Goal: Task Accomplishment & Management: Manage account settings

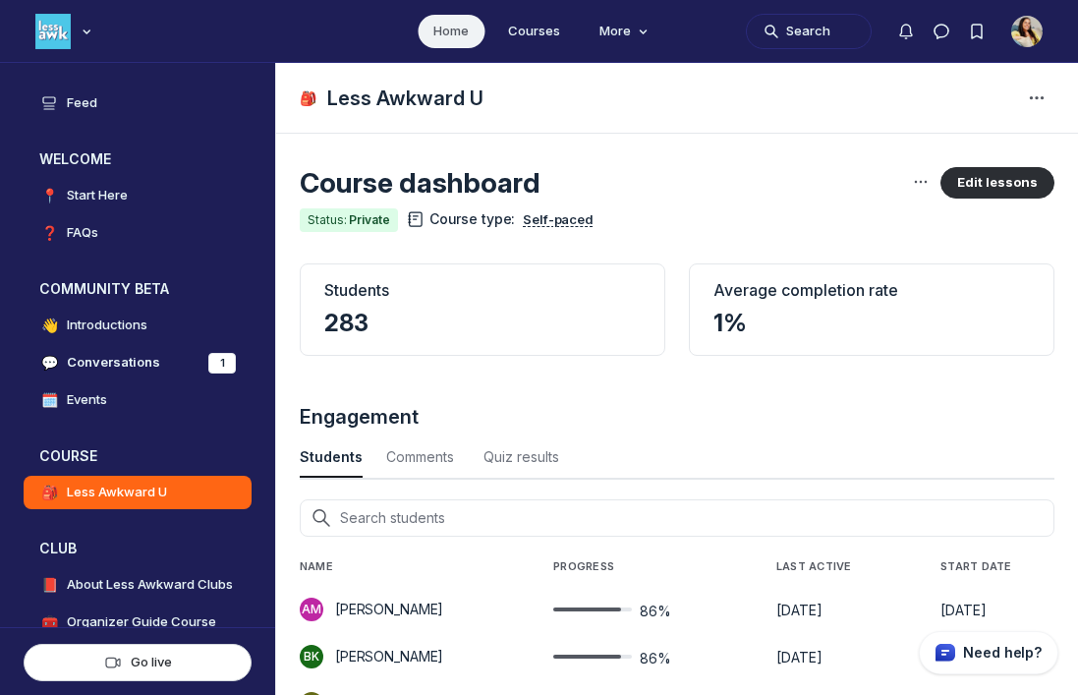
scroll to position [2660, 5921]
click at [86, 33] on use "Main navigation bar" at bounding box center [87, 31] width 6 height 3
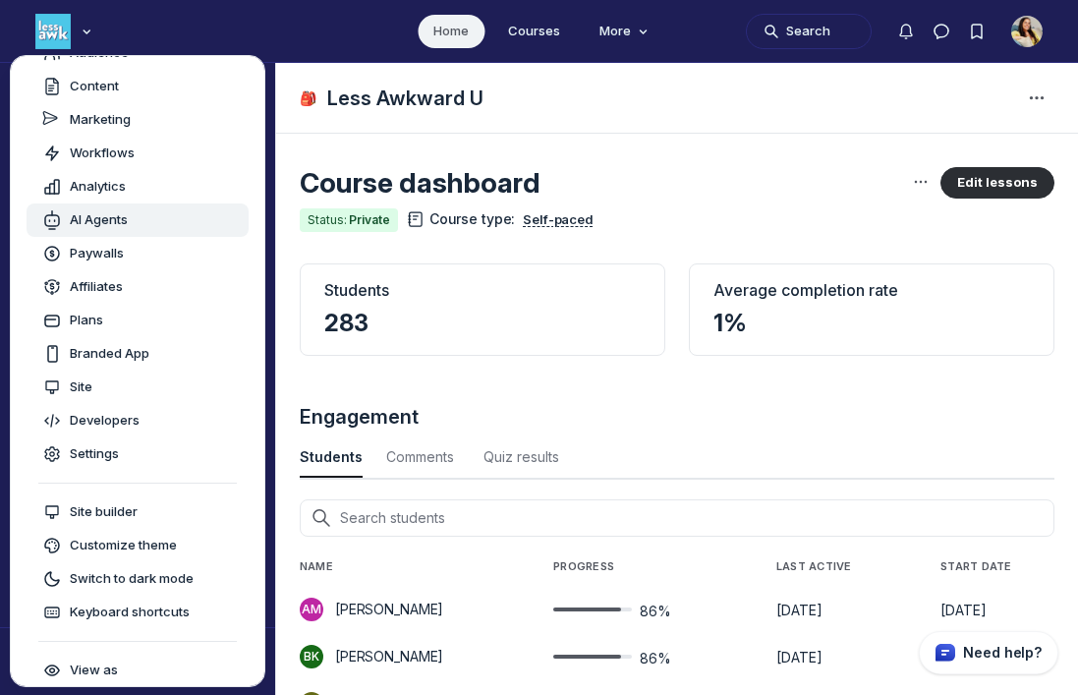
scroll to position [0, 0]
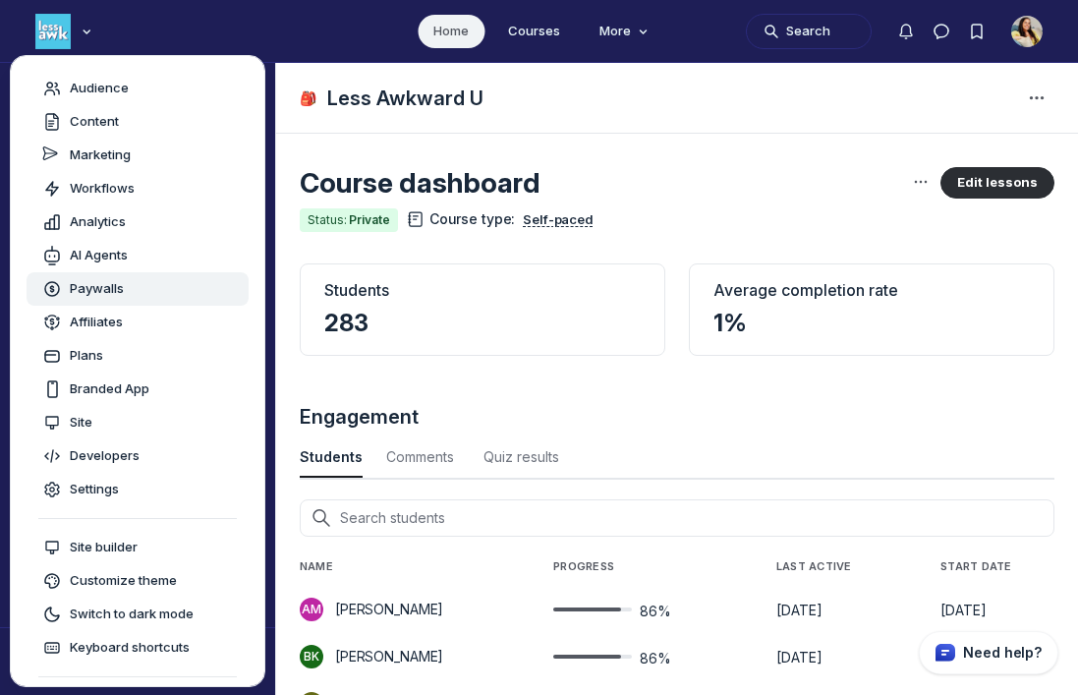
click at [116, 289] on span "Paywalls" at bounding box center [97, 289] width 54 height 20
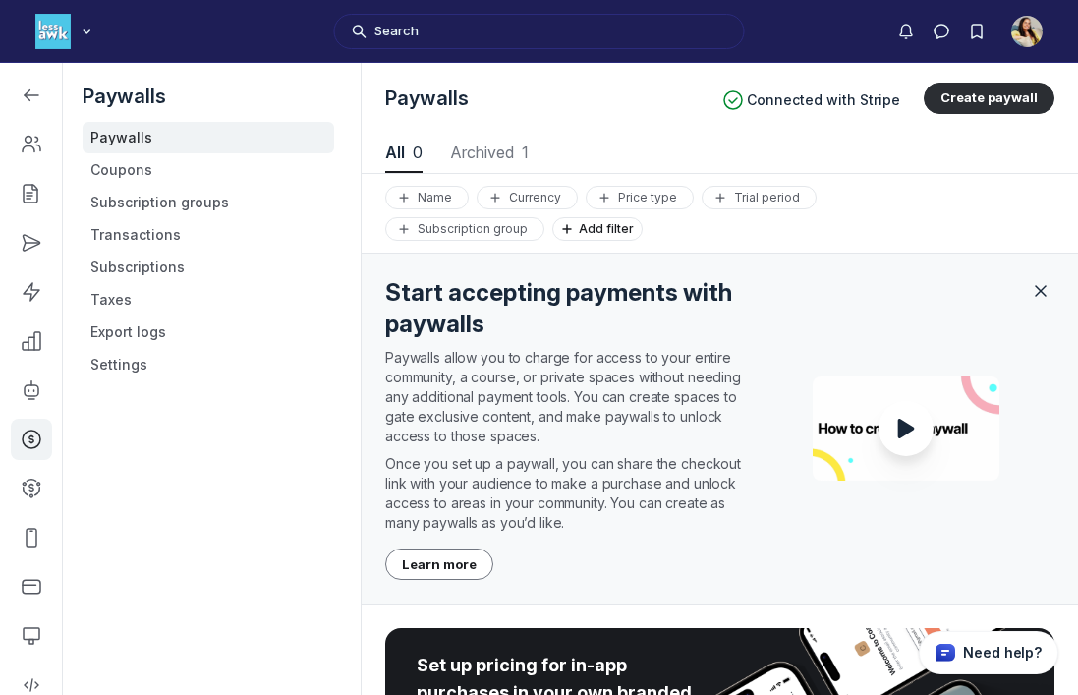
scroll to position [2660, 5536]
click at [124, 171] on link "Coupons" at bounding box center [209, 169] width 252 height 31
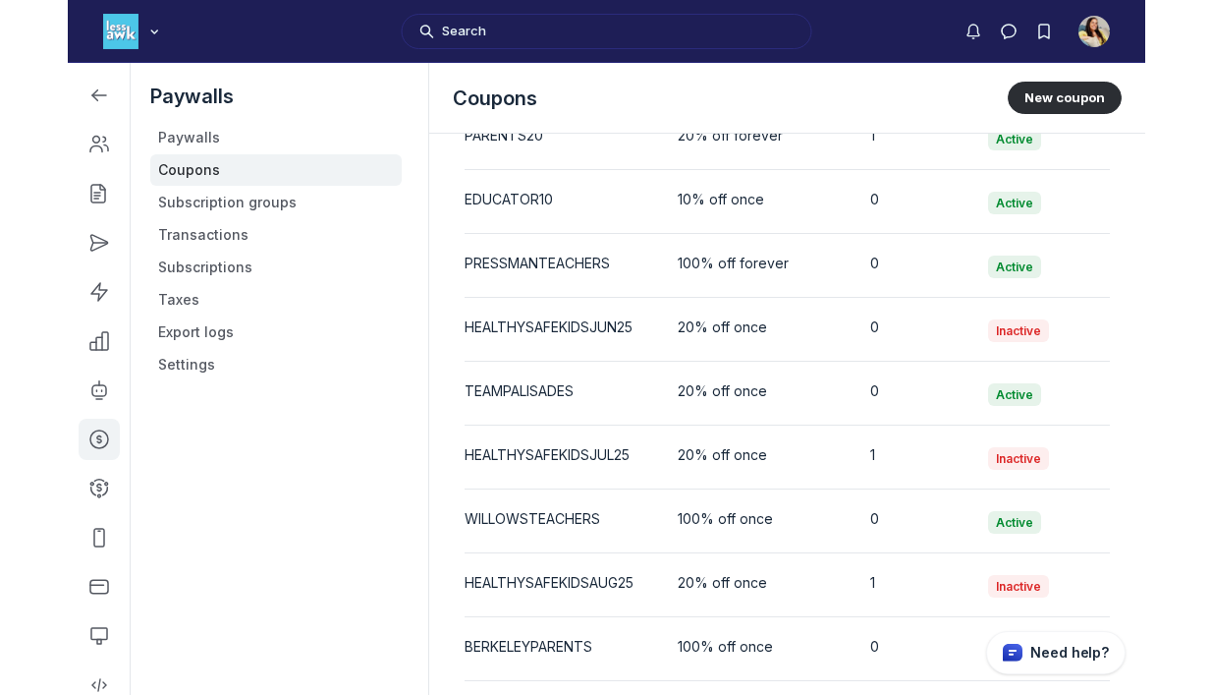
scroll to position [3943, 0]
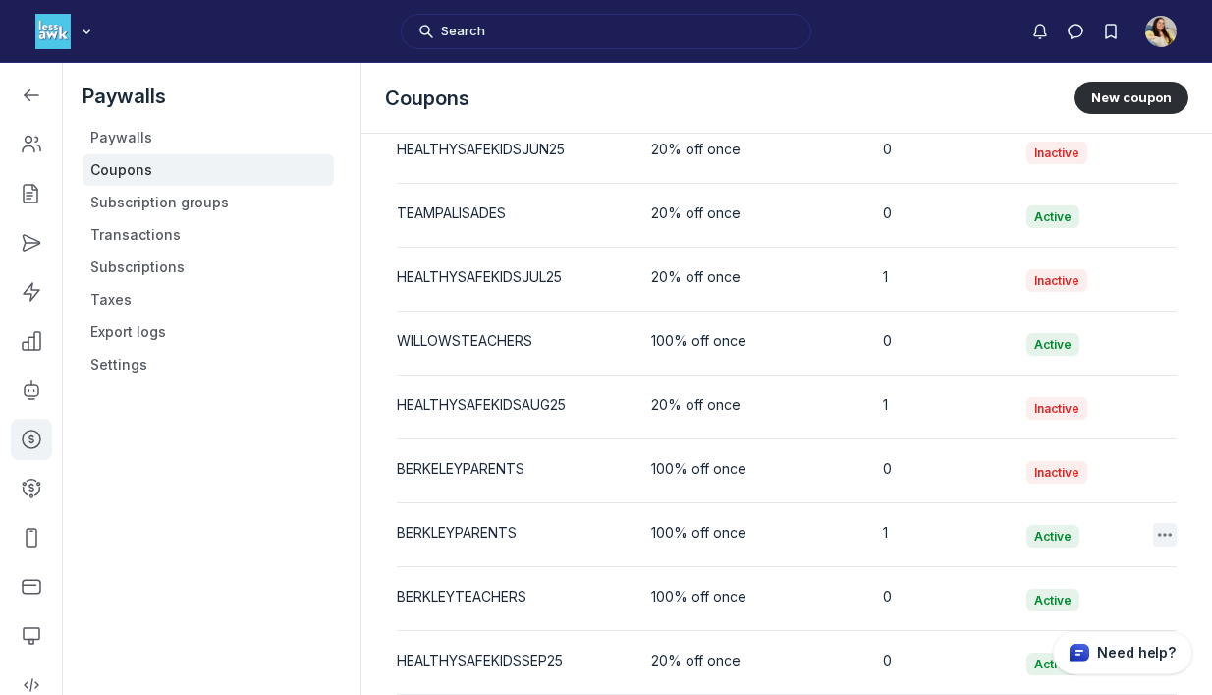
click at [1077, 534] on use "button" at bounding box center [1165, 535] width 14 height 4
click at [999, 593] on button "Edit" at bounding box center [1067, 588] width 187 height 33
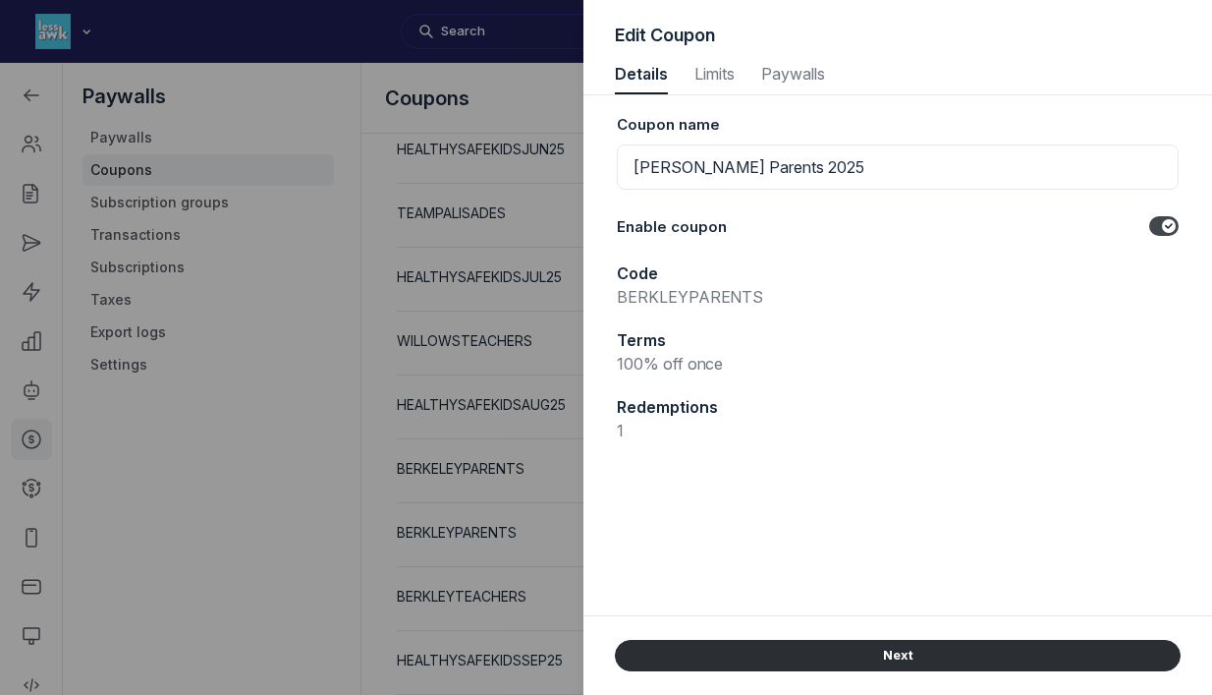
scroll to position [2660, 5072]
click at [723, 82] on span "Limits" at bounding box center [714, 74] width 45 height 16
select select "true"
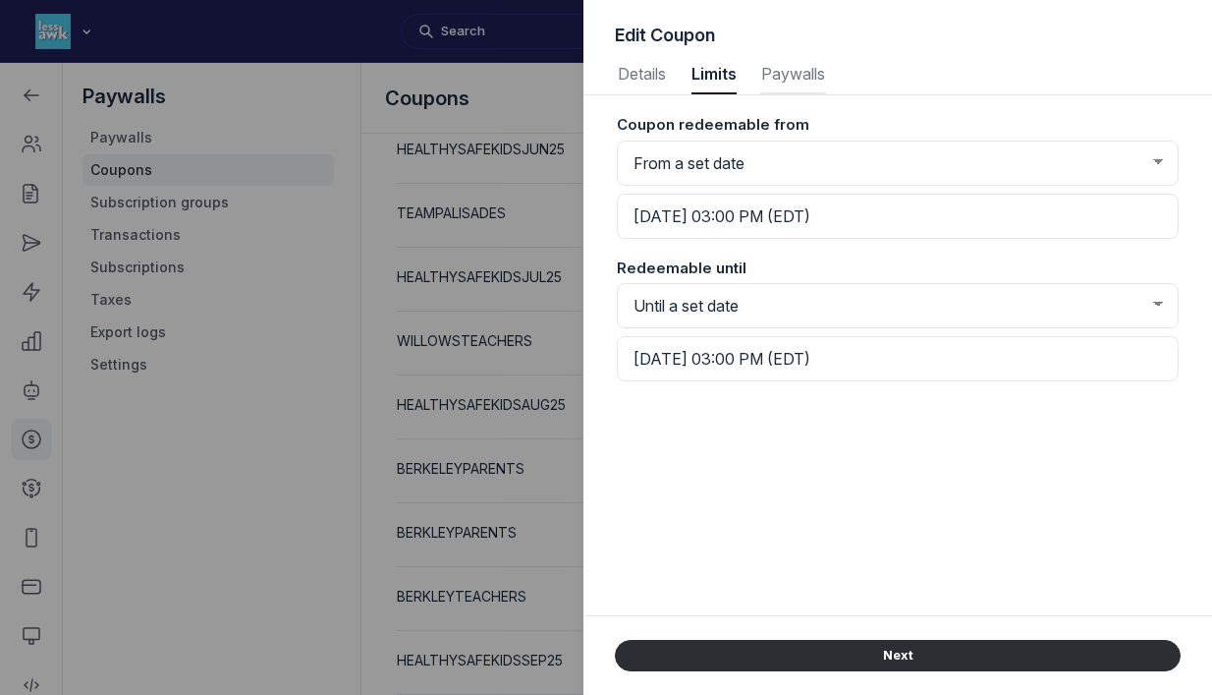
click at [795, 73] on span "Paywalls" at bounding box center [793, 74] width 66 height 16
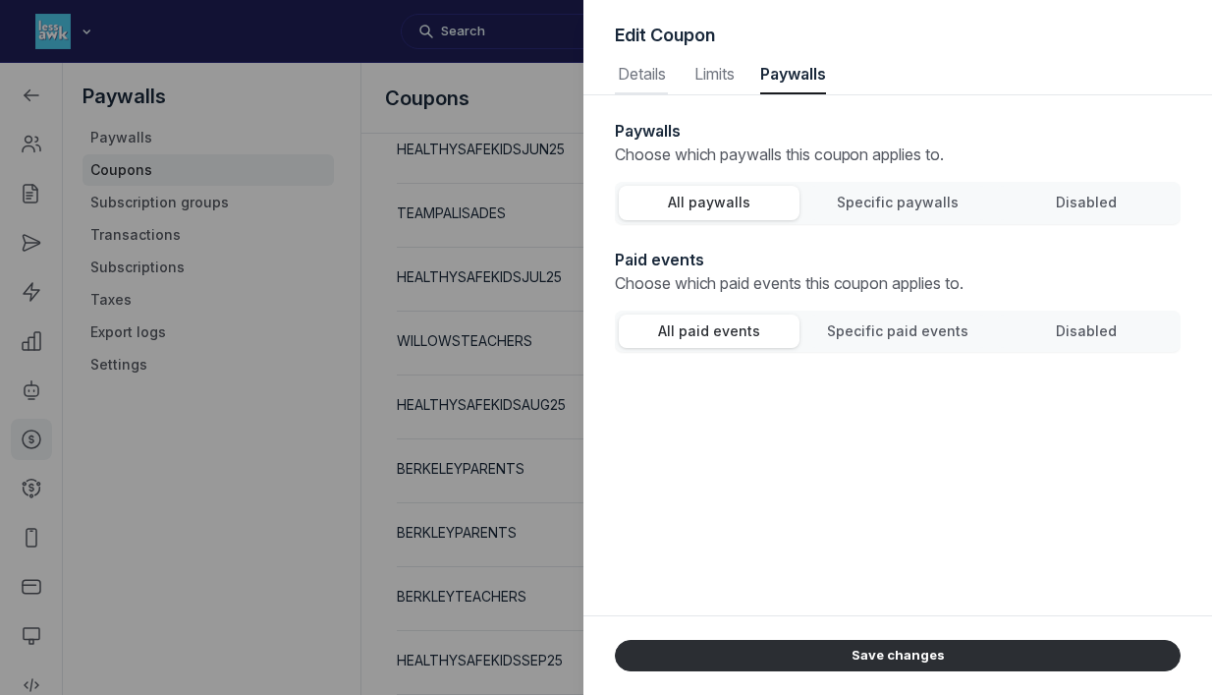
click at [646, 81] on span "Details" at bounding box center [641, 74] width 53 height 16
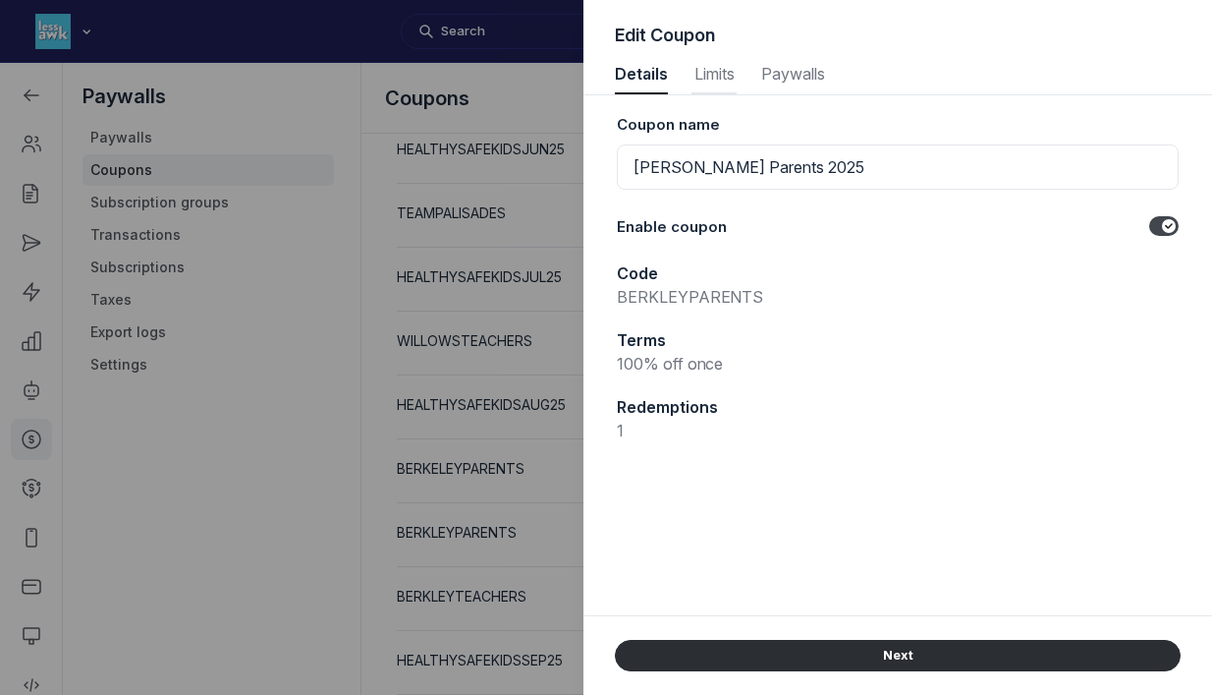
click at [719, 76] on span "Limits" at bounding box center [714, 74] width 45 height 16
select select "true"
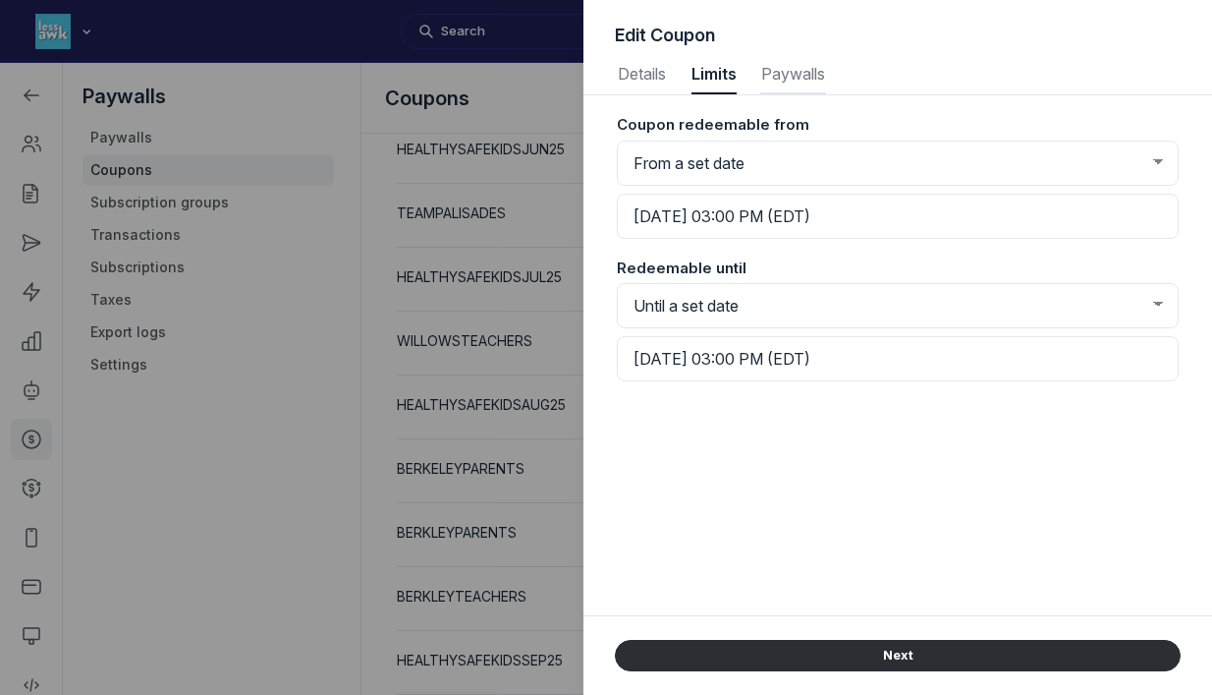
click at [791, 67] on span "Paywalls" at bounding box center [793, 74] width 66 height 16
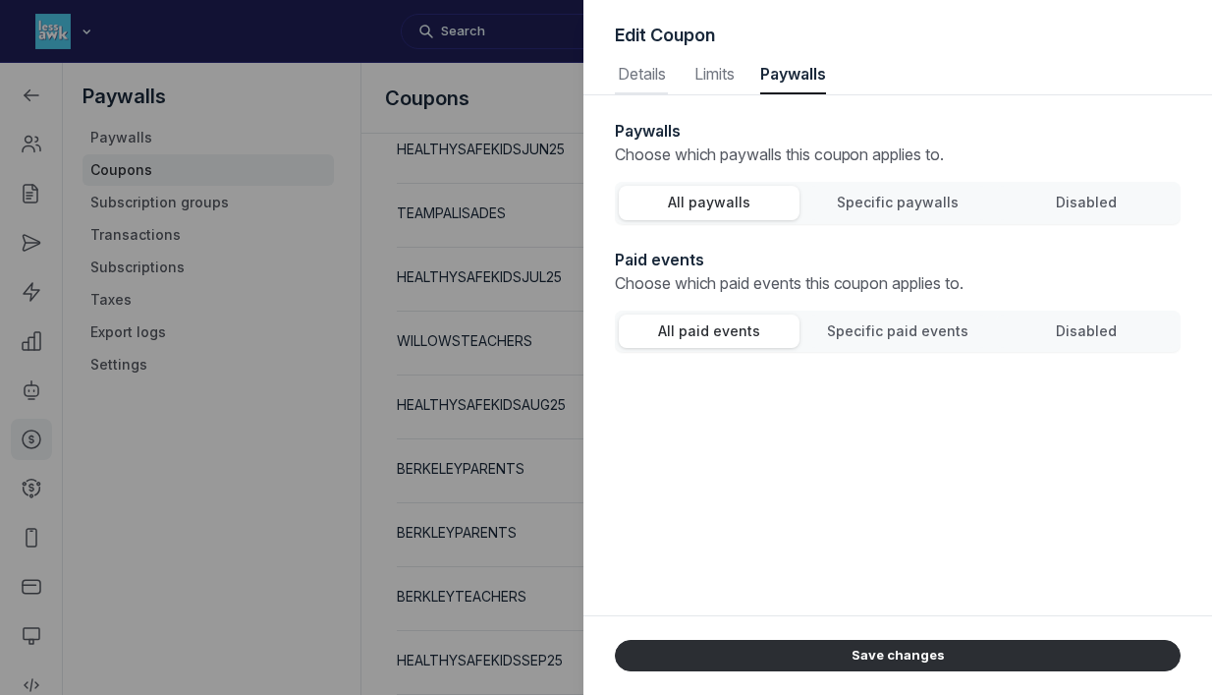
click at [634, 79] on span "Details" at bounding box center [641, 74] width 53 height 16
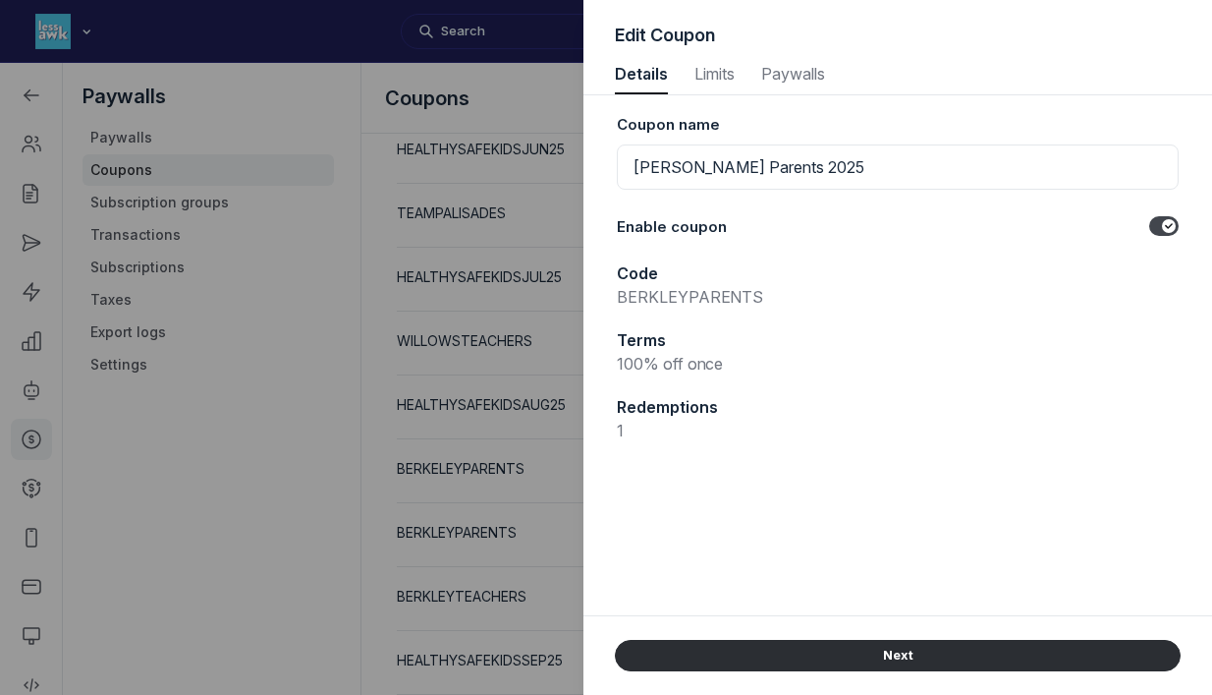
click at [686, 331] on div "Terms 100% off once" at bounding box center [898, 351] width 562 height 47
click at [679, 364] on p "100% off once" at bounding box center [898, 364] width 562 height 24
click at [789, 76] on span "Paywalls" at bounding box center [793, 74] width 66 height 16
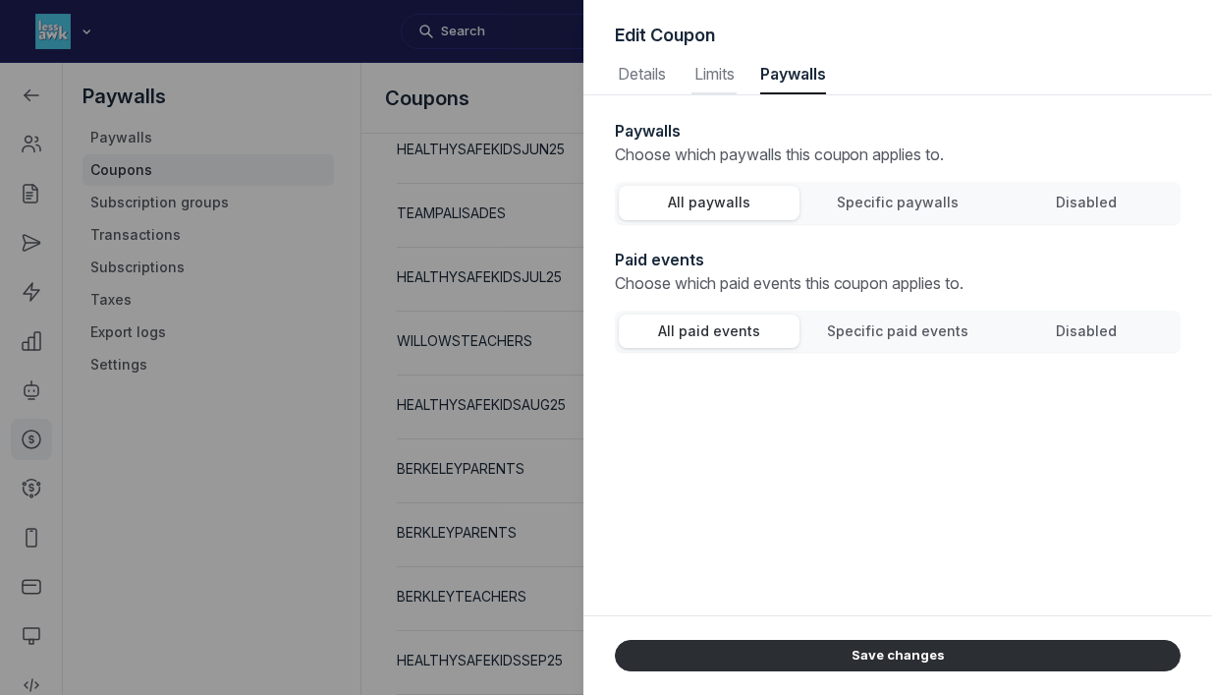
click at [711, 66] on span "Limits" at bounding box center [714, 74] width 45 height 16
select select "true"
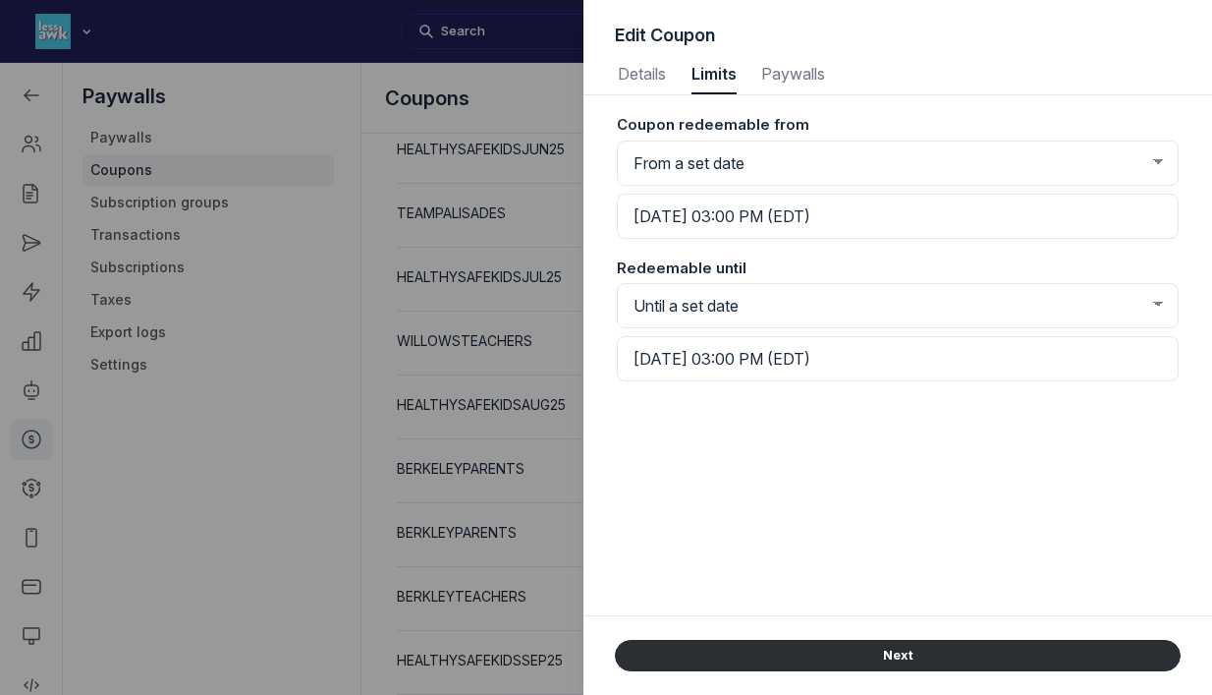
click at [552, 103] on div at bounding box center [606, 347] width 1212 height 695
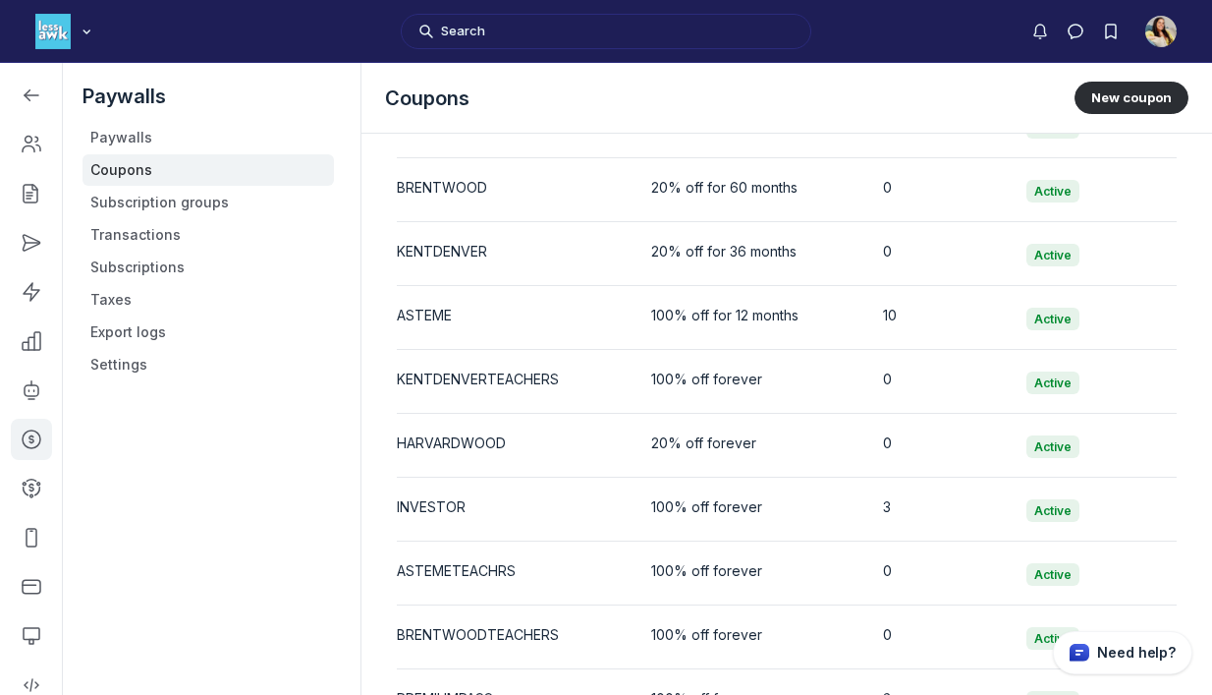
scroll to position [0, 0]
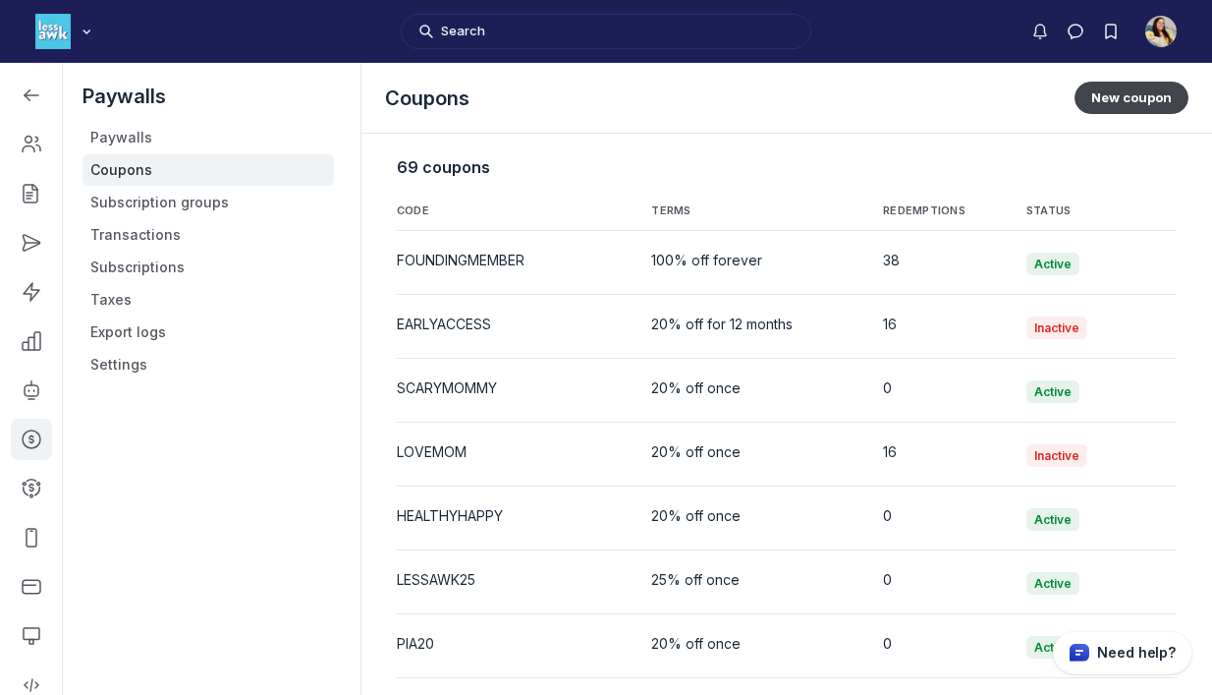
click at [1077, 89] on button "New coupon" at bounding box center [1132, 97] width 114 height 31
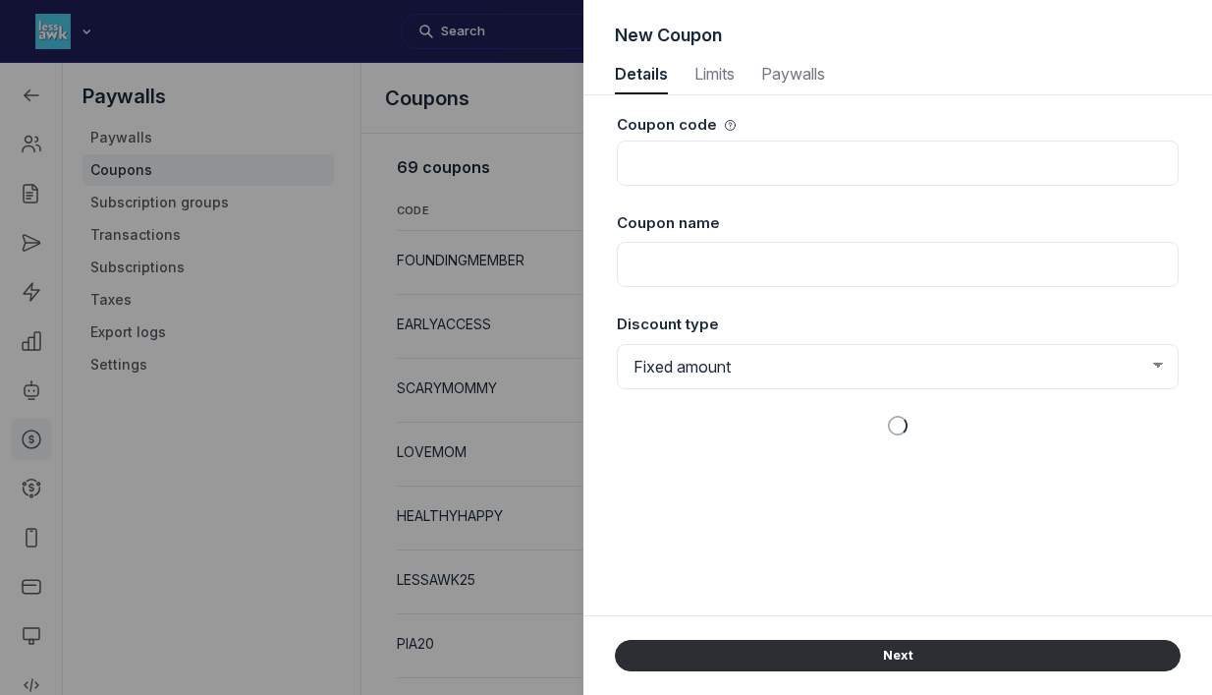
scroll to position [2660, 5072]
select select "1"
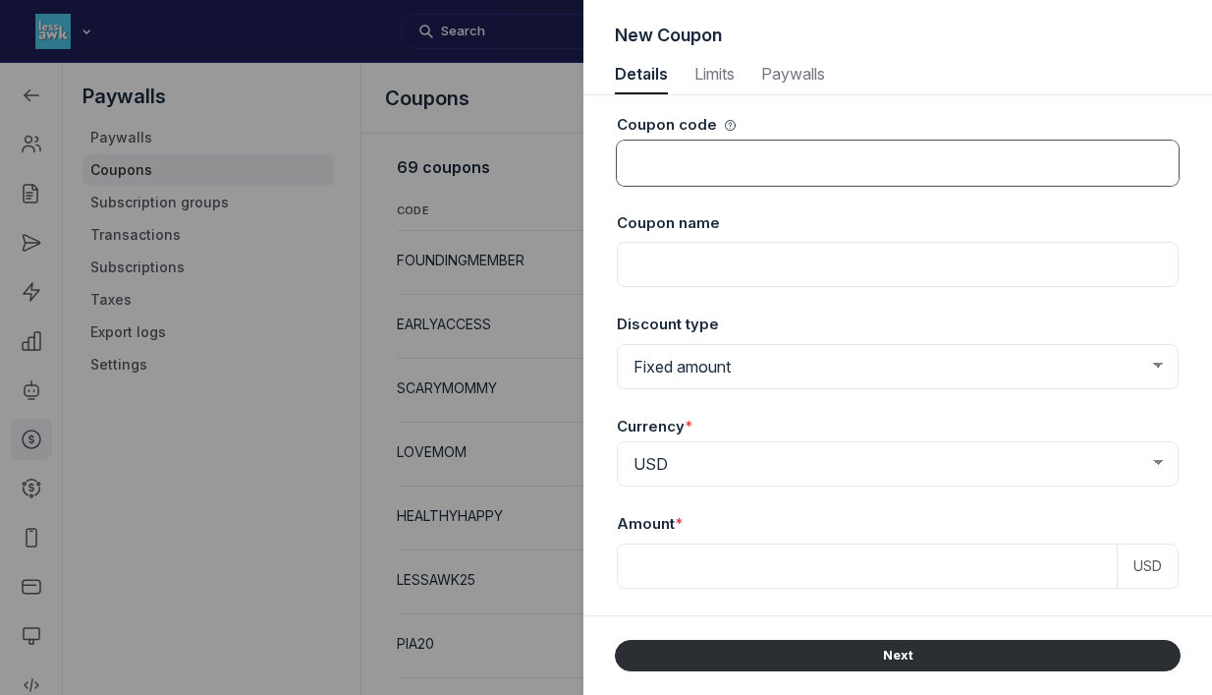
click at [792, 166] on input at bounding box center [898, 163] width 562 height 45
click at [1020, 402] on div "Currency * AED AUD BRL CAD CHF CNY CZK DKK EUR GBP HKD HUF INR MXN NOK NZD PLN …" at bounding box center [898, 445] width 562 height 99
click at [990, 361] on select "Fixed amount Percentage discount" at bounding box center [898, 366] width 562 height 45
click at [715, 73] on span "Limits" at bounding box center [714, 74] width 45 height 16
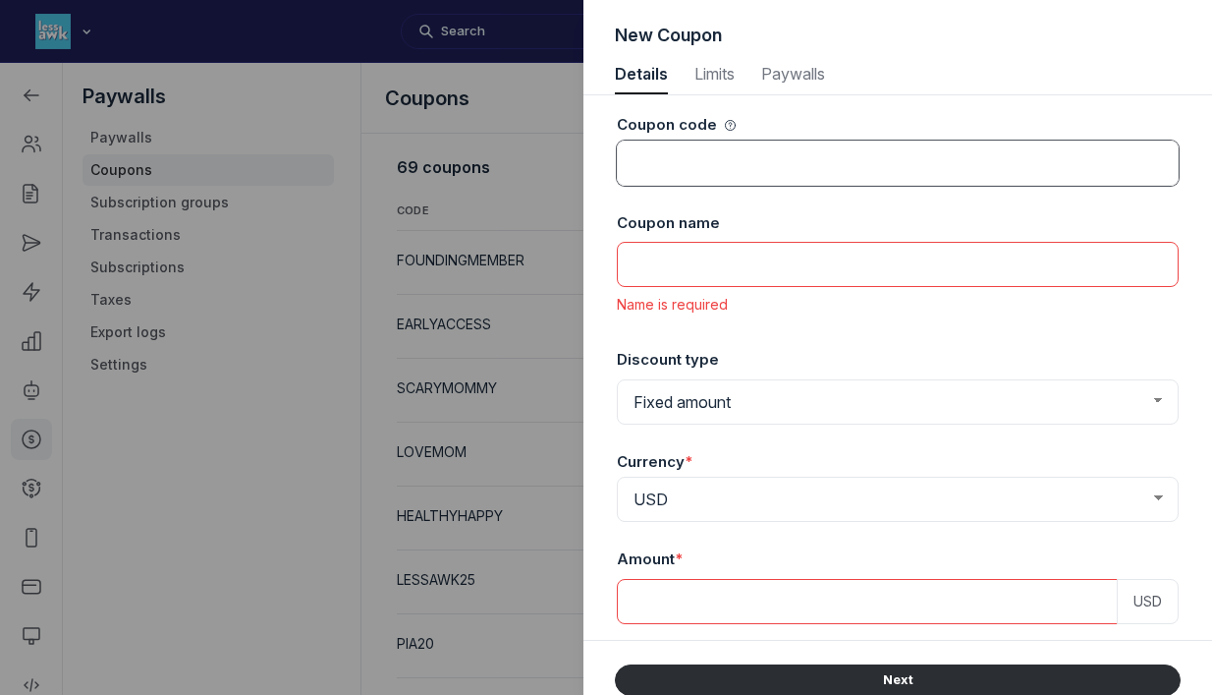
click at [669, 158] on input at bounding box center [898, 163] width 562 height 45
click at [769, 160] on input at bounding box center [898, 163] width 562 height 45
type input "Berkleyparents"
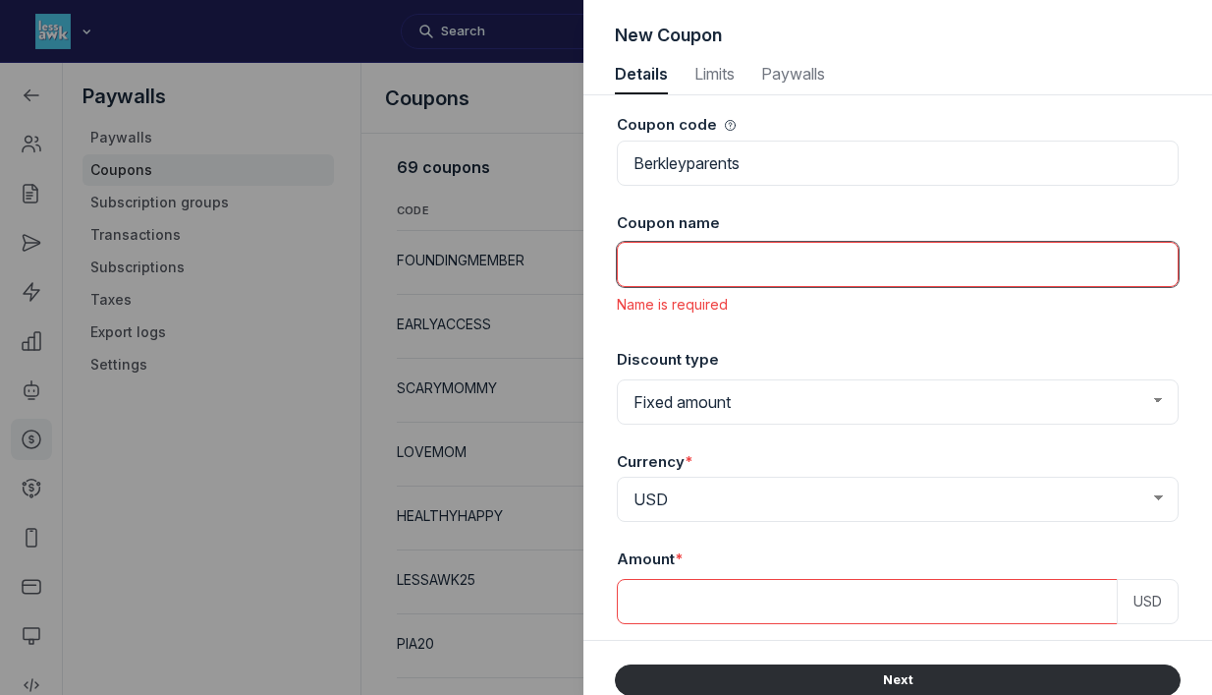
click at [783, 267] on input at bounding box center [898, 264] width 562 height 45
type input "Berkley parents 2025"
click at [857, 197] on div "Coupon name Berkley parents 2025 Name is required" at bounding box center [898, 262] width 562 height 139
click at [734, 402] on select "Fixed amount Percentage discount" at bounding box center [898, 401] width 562 height 45
select select "PaywallCoupons::Percent"
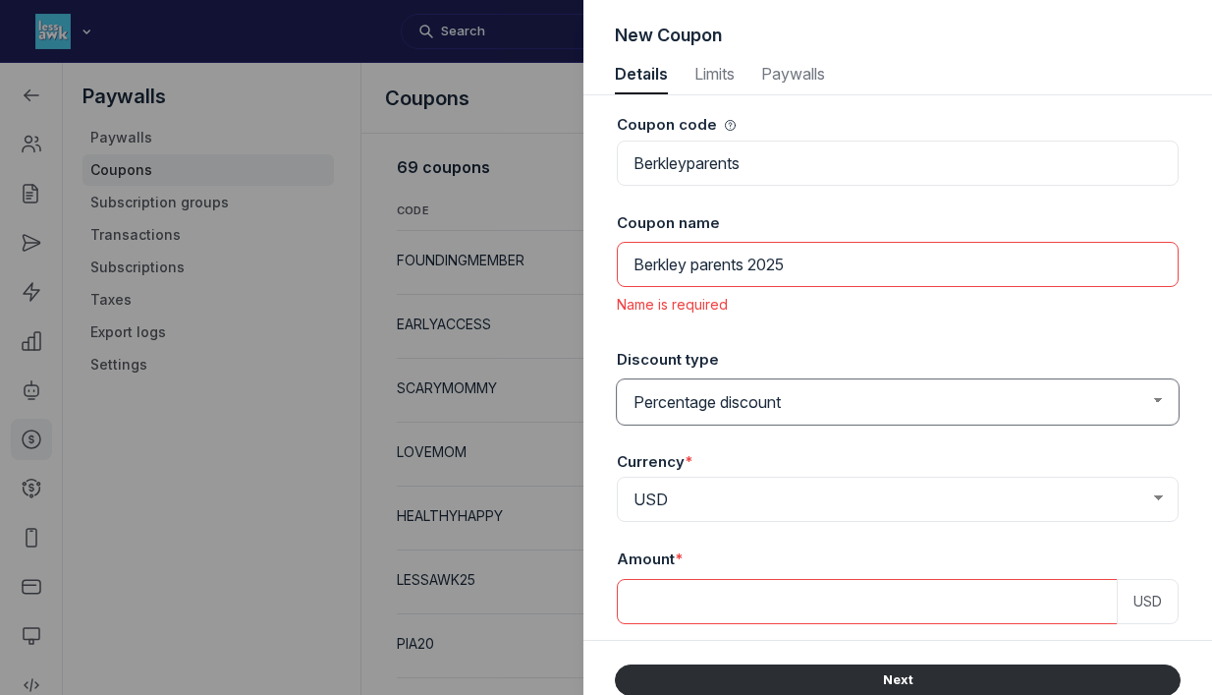
click at [617, 379] on select "Fixed amount Percentage discount" at bounding box center [898, 401] width 562 height 45
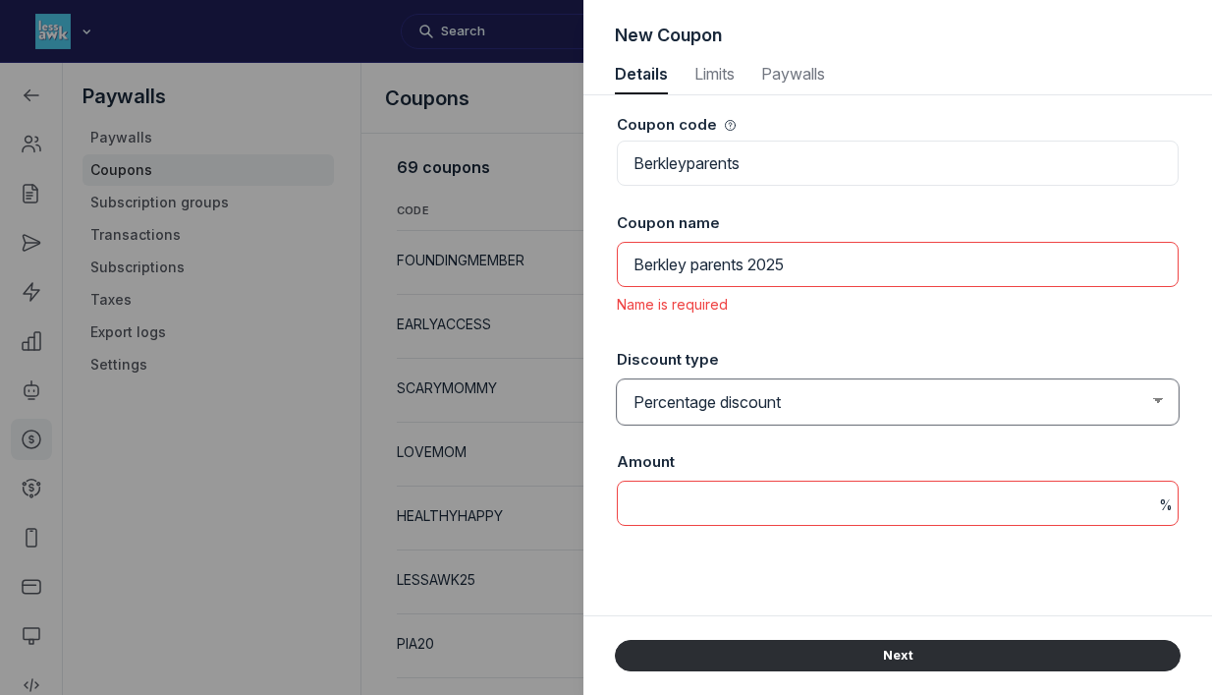
click at [833, 397] on select "Fixed amount Percentage discount" at bounding box center [898, 401] width 562 height 45
click at [760, 501] on input at bounding box center [898, 502] width 562 height 45
type input "100"
click at [875, 564] on div "Coupon code Berkleyparents Coupon name Berkley parents 2025 Name is required Di…" at bounding box center [898, 355] width 566 height 520
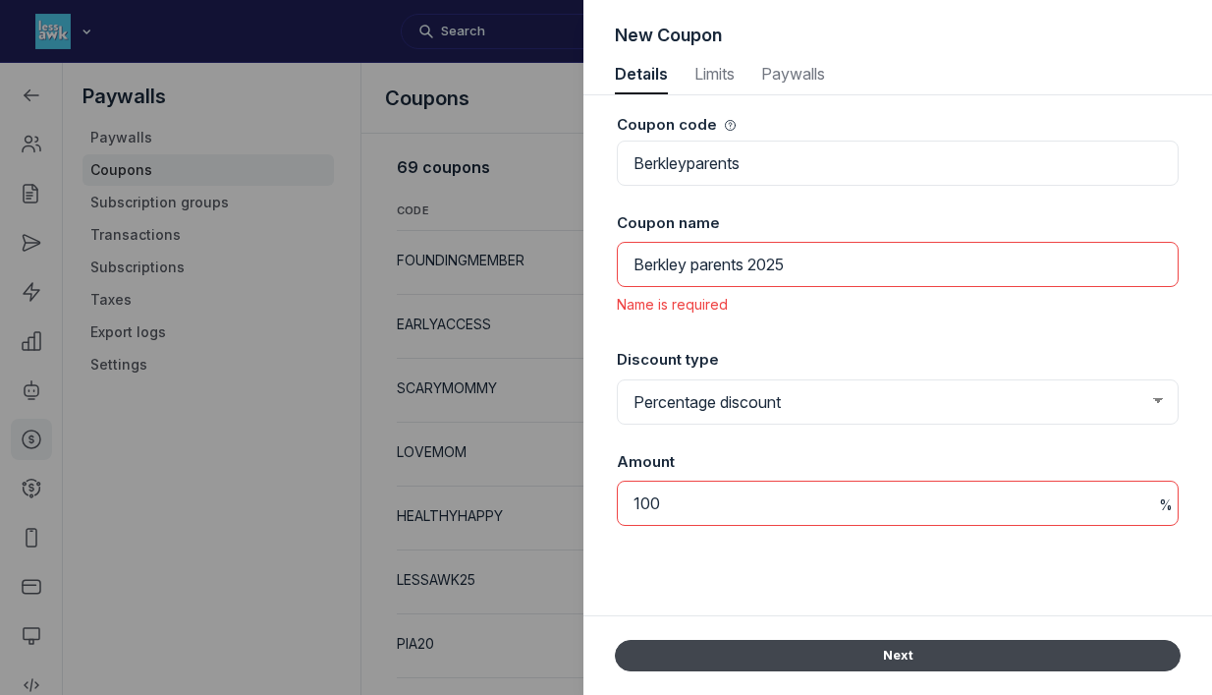
click at [873, 654] on button "Next" at bounding box center [898, 655] width 566 height 31
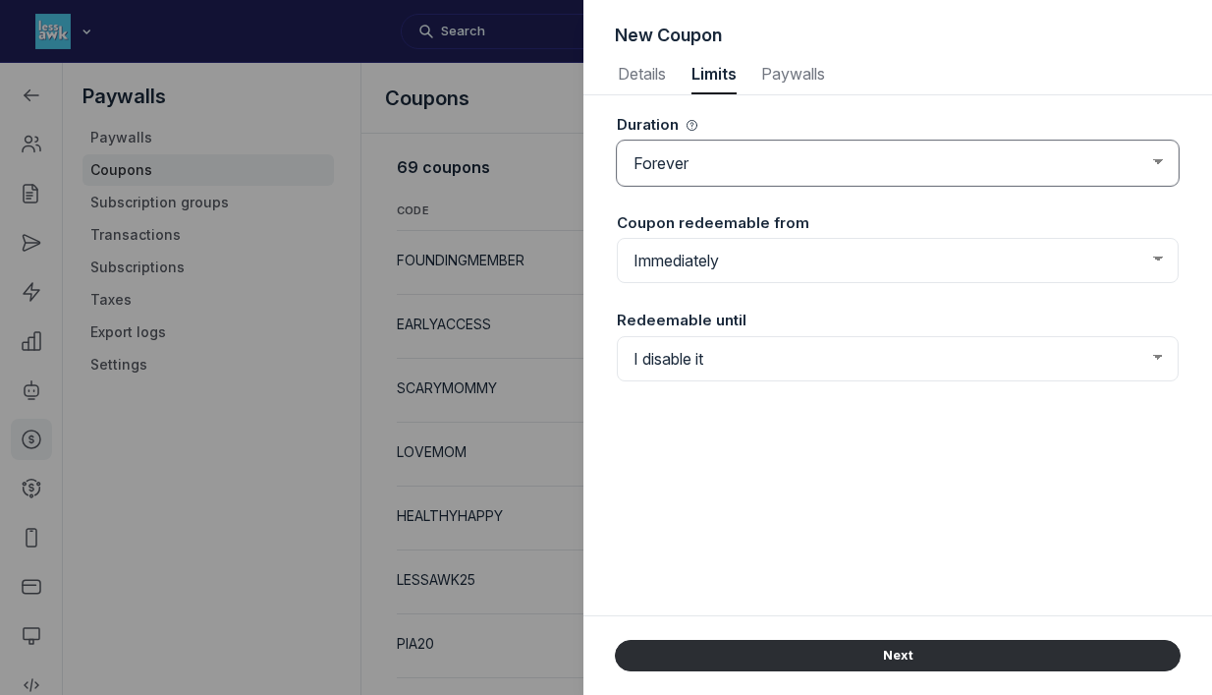
click at [805, 165] on select "Forever Once Repeating" at bounding box center [898, 163] width 562 height 45
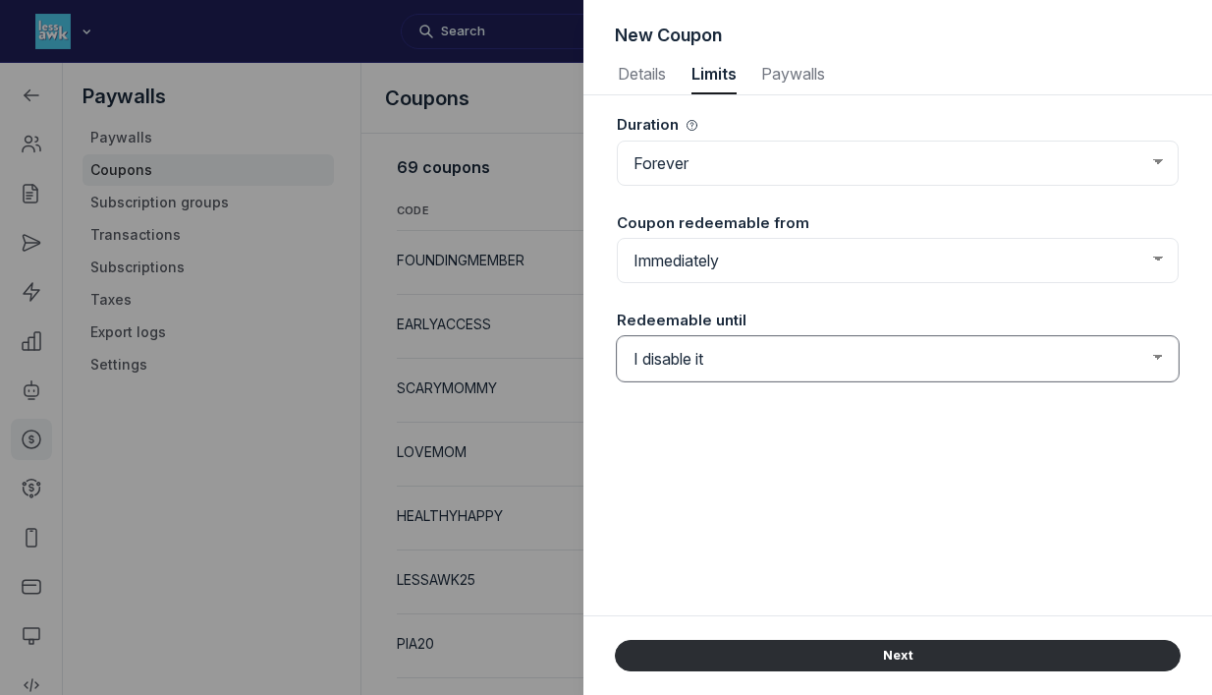
click at [827, 354] on select "I disable it Until a set date" at bounding box center [898, 358] width 562 height 45
click at [609, 536] on div "Duration Forever Once Repeating Coupon redeemable from Immediately From a set d…" at bounding box center [898, 355] width 629 height 520
click at [800, 70] on span "Paywalls" at bounding box center [793, 74] width 66 height 16
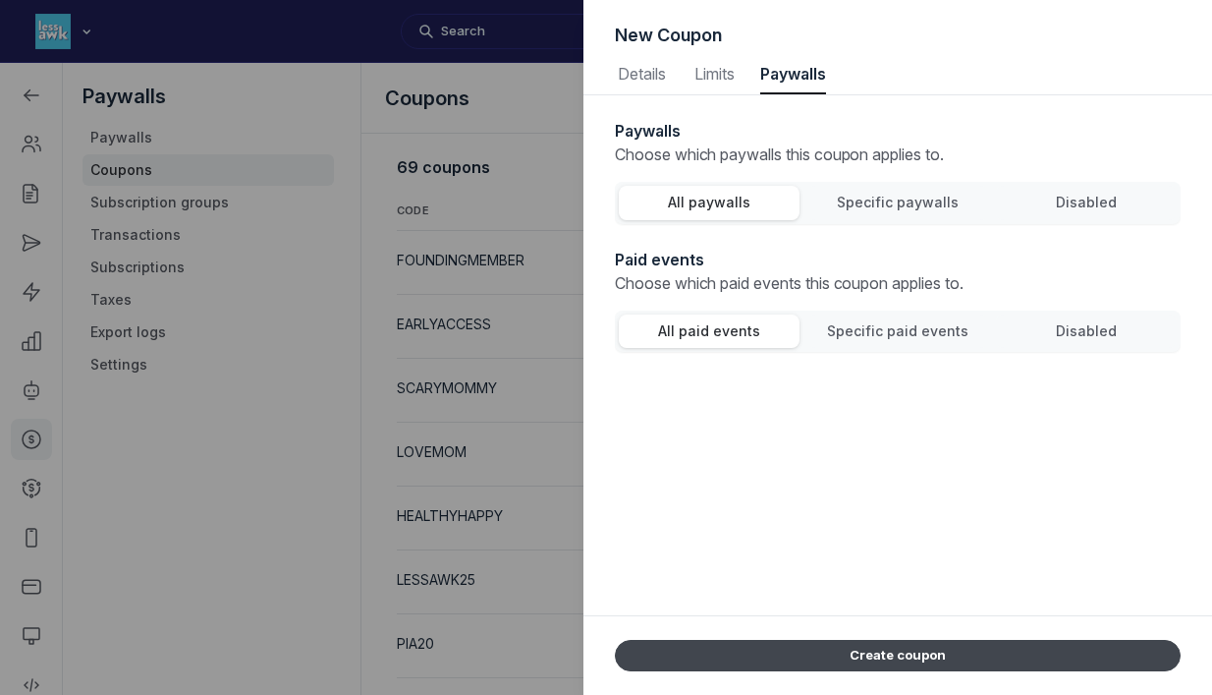
click at [878, 652] on button "Create coupon" at bounding box center [898, 655] width 566 height 31
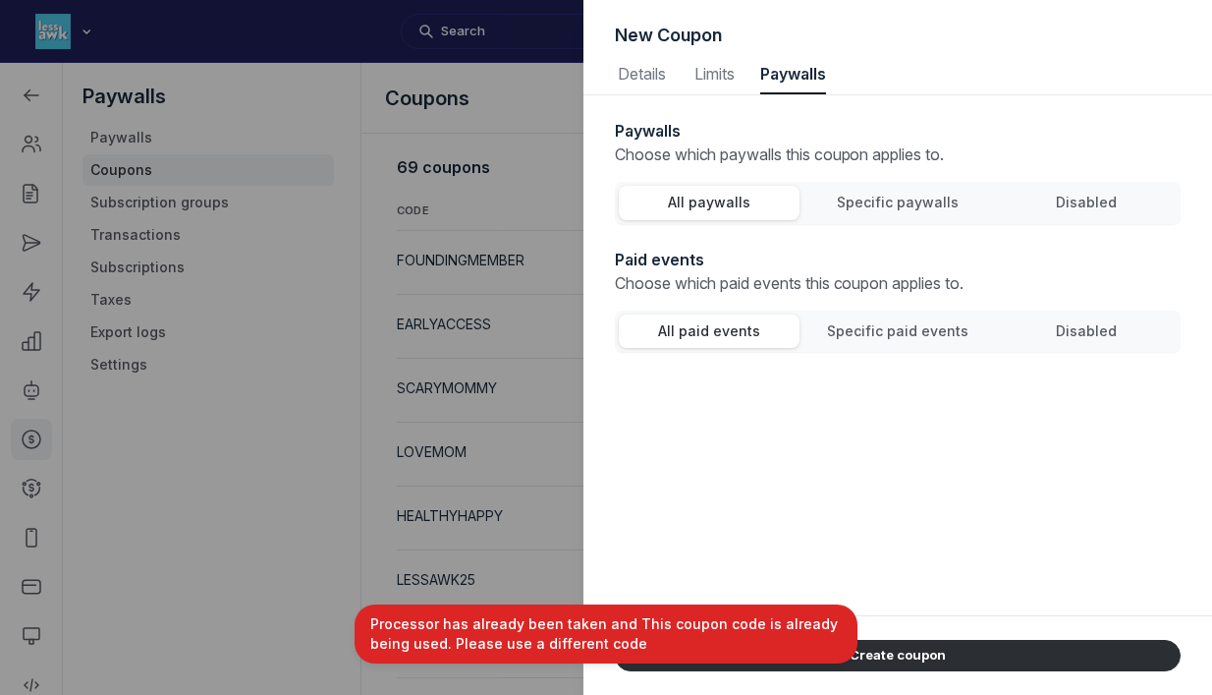
click at [668, 96] on div "Paywalls Choose which paywalls this coupon applies to. All paywalls Specific pa…" at bounding box center [898, 159] width 566 height 129
click at [645, 67] on span "Details" at bounding box center [641, 74] width 53 height 16
select select "PaywallCoupons::Percent"
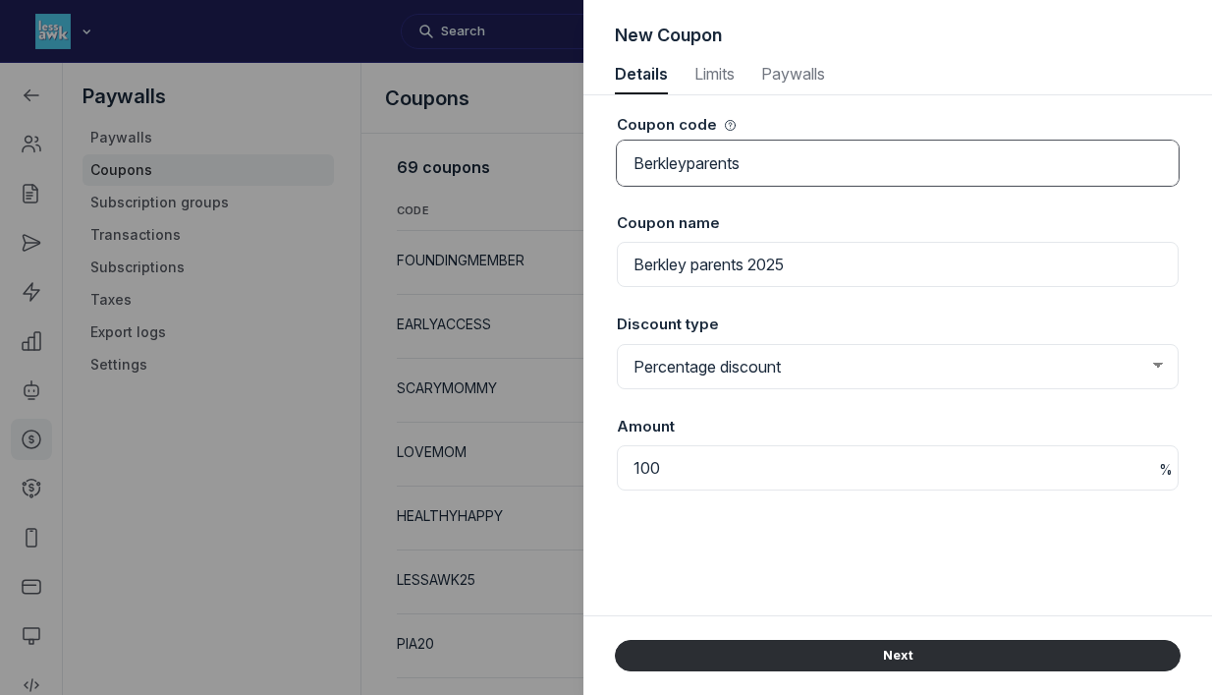
click at [766, 157] on input "Berkleyparents" at bounding box center [898, 163] width 562 height 45
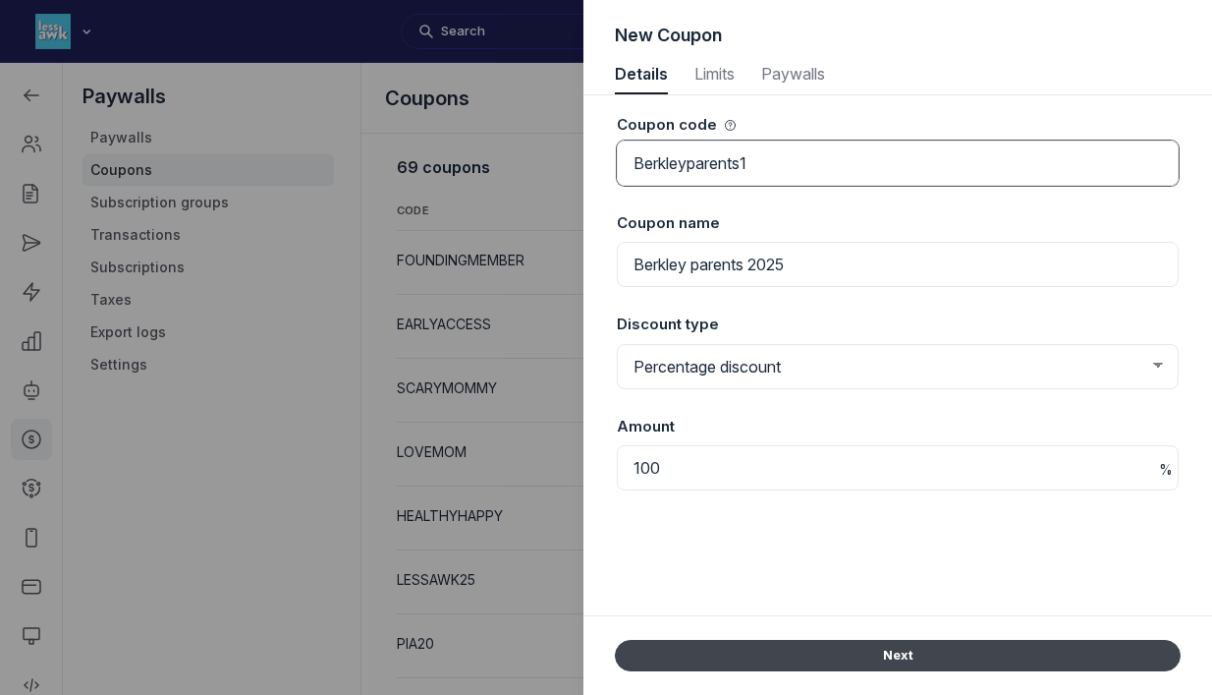
type input "Berkleyparents1"
click at [873, 647] on button "Next" at bounding box center [898, 655] width 566 height 31
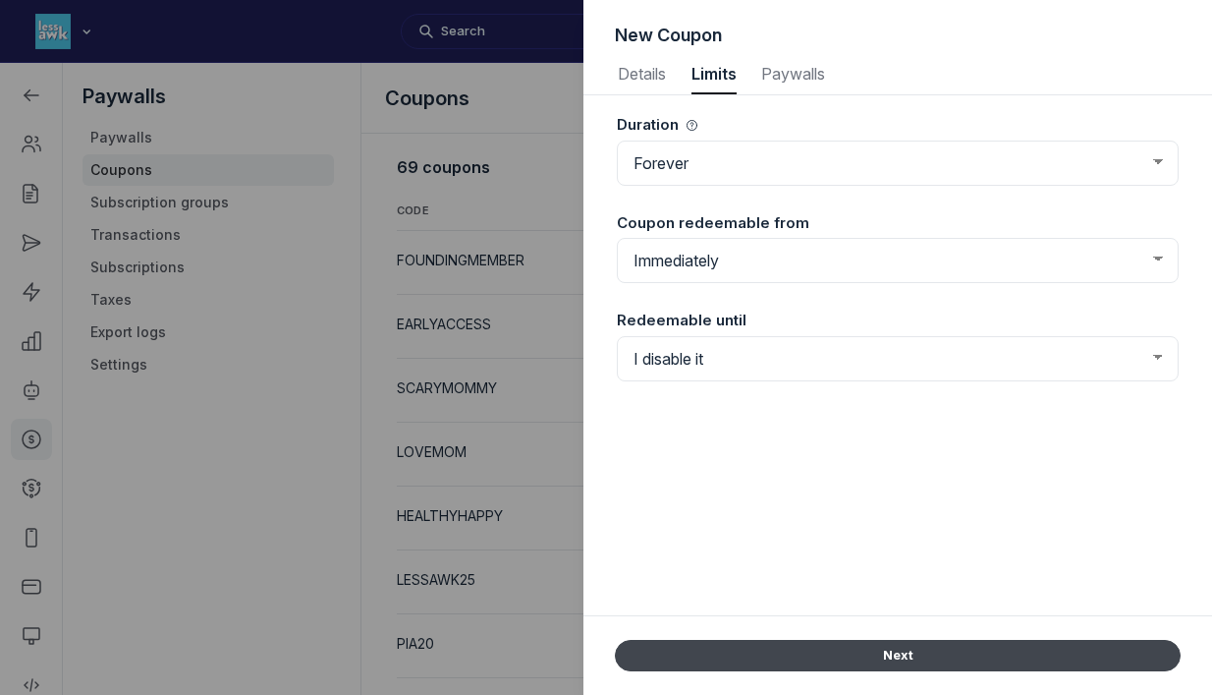
click at [872, 651] on button "Next" at bounding box center [898, 655] width 566 height 31
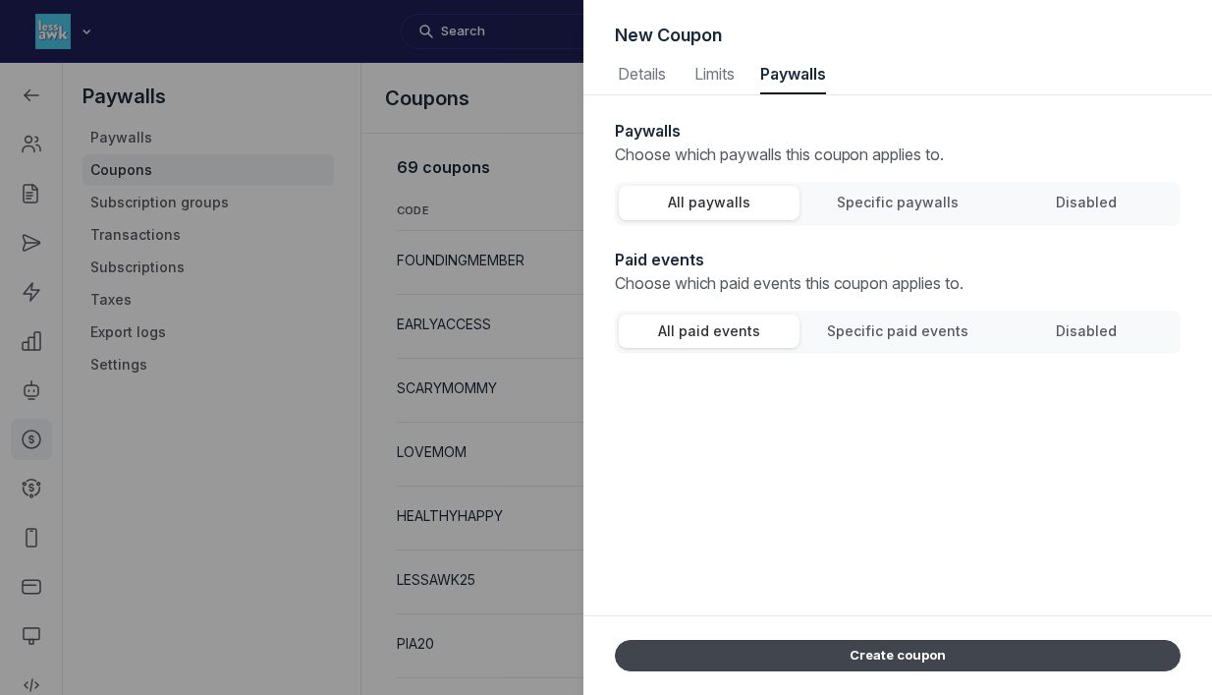
click at [871, 651] on button "Create coupon" at bounding box center [898, 655] width 566 height 31
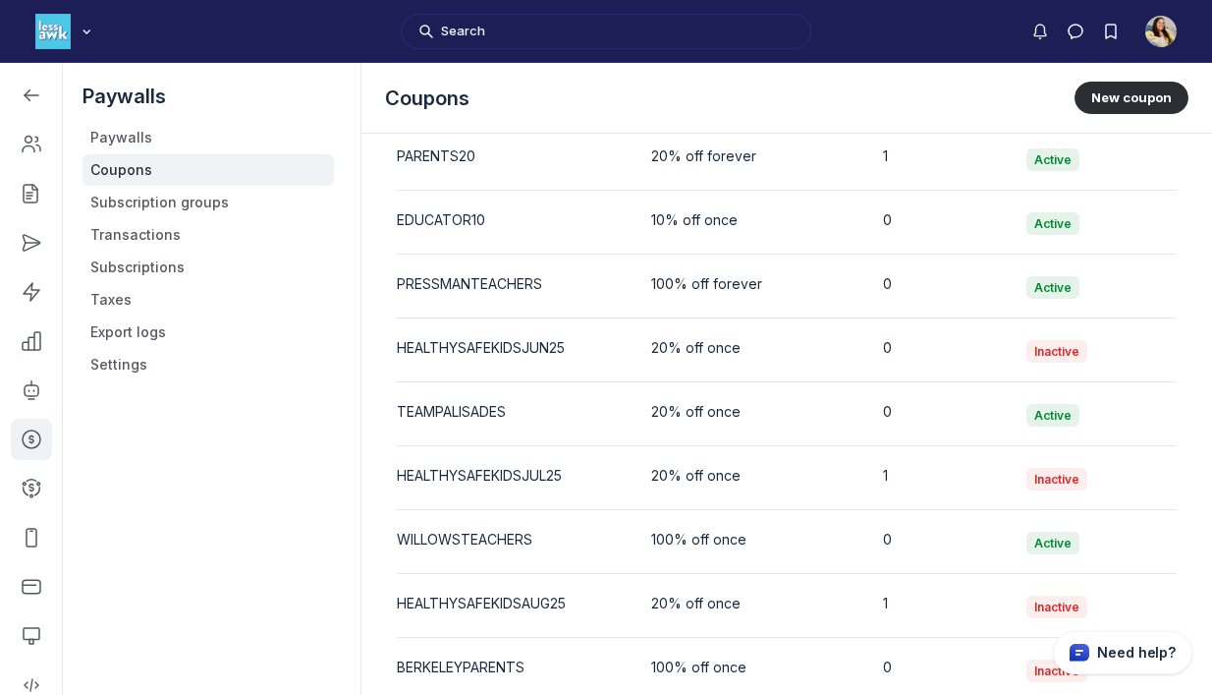
scroll to position [4007, 0]
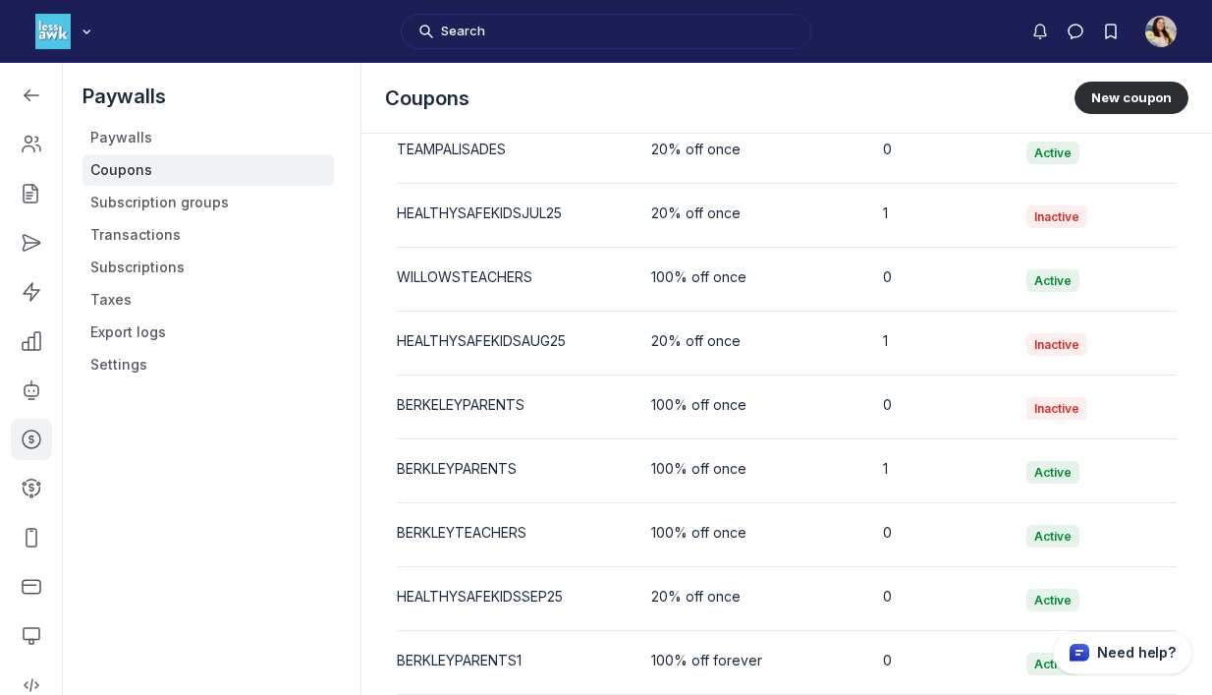
click at [784, 661] on div "100% off forever" at bounding box center [751, 660] width 200 height 20
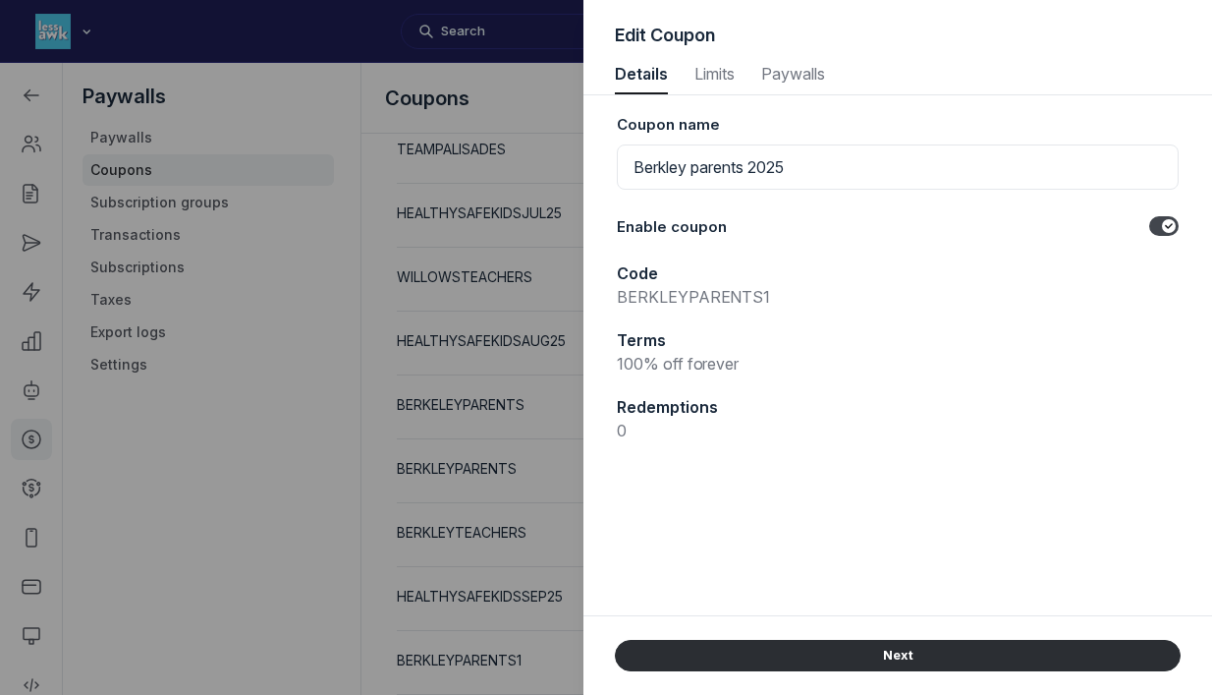
scroll to position [2660, 5072]
click at [723, 77] on span "Limits" at bounding box center [714, 74] width 45 height 16
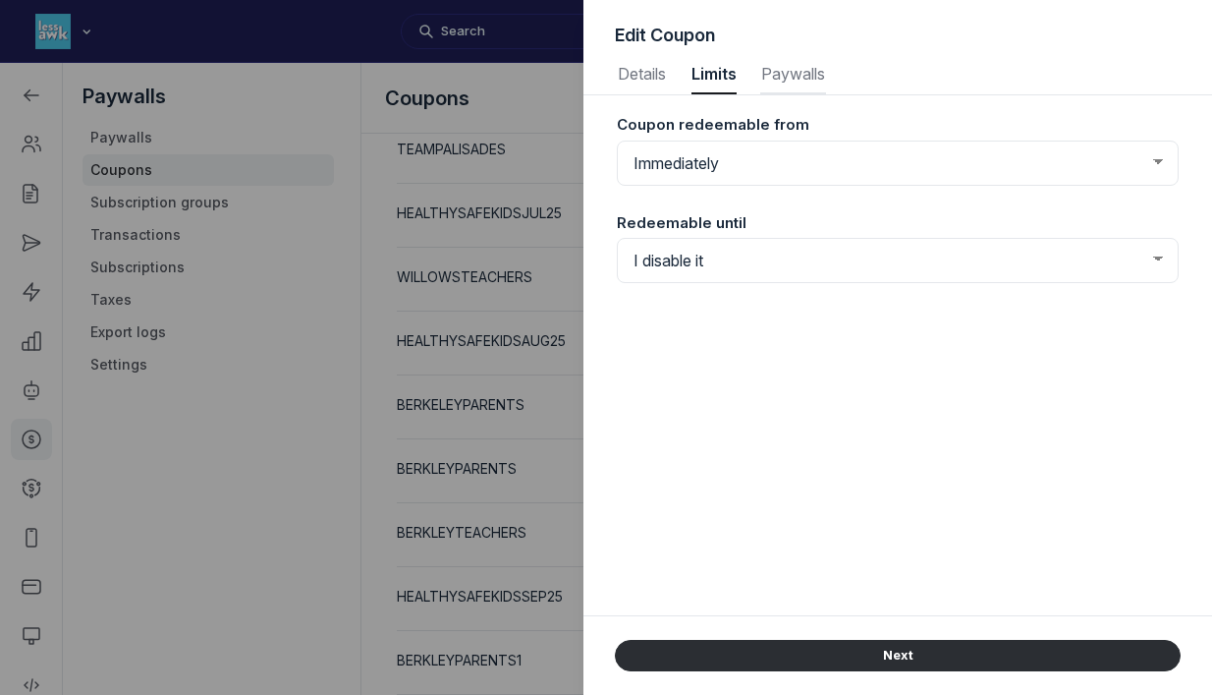
click at [781, 73] on span "Paywalls" at bounding box center [793, 74] width 66 height 16
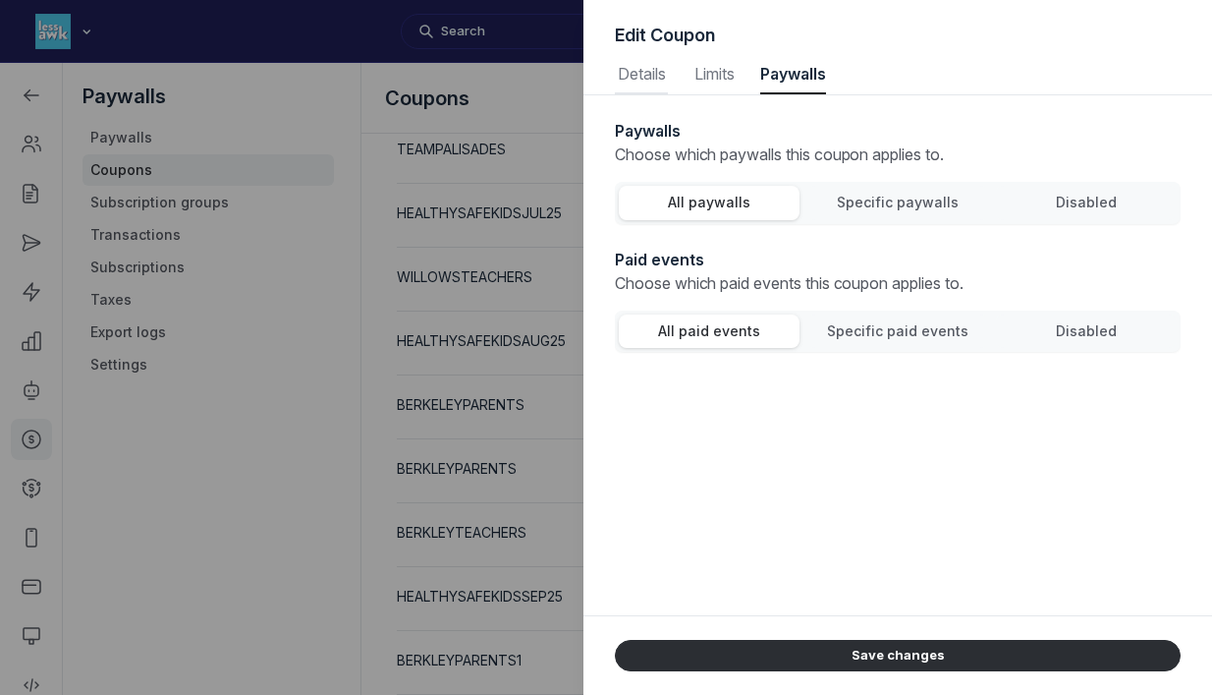
click at [631, 78] on span "Details" at bounding box center [641, 74] width 53 height 16
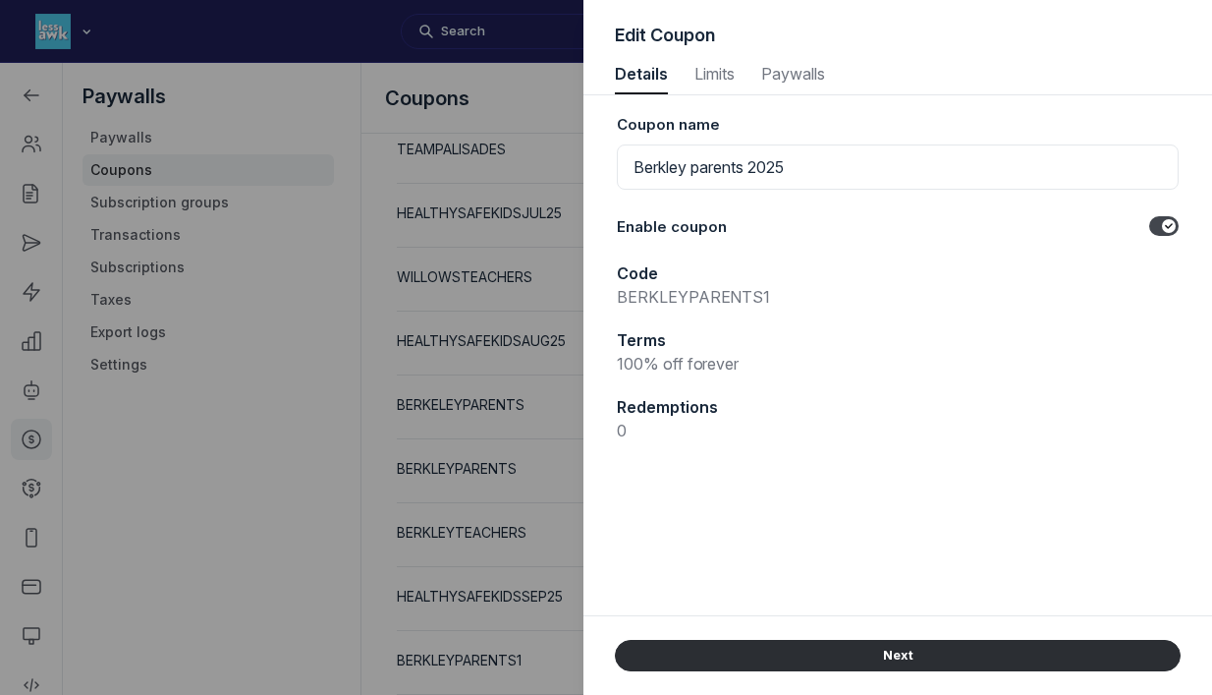
click at [465, 646] on div at bounding box center [606, 347] width 1212 height 695
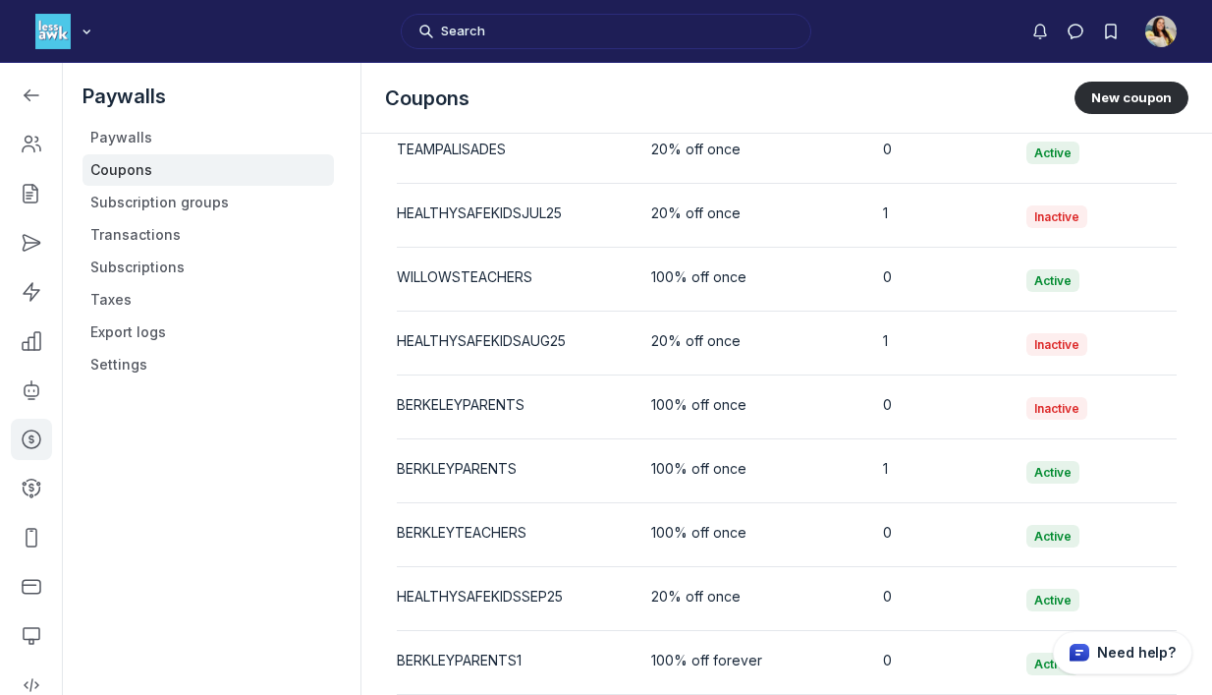
click at [911, 654] on div "0" at bounding box center [939, 660] width 112 height 20
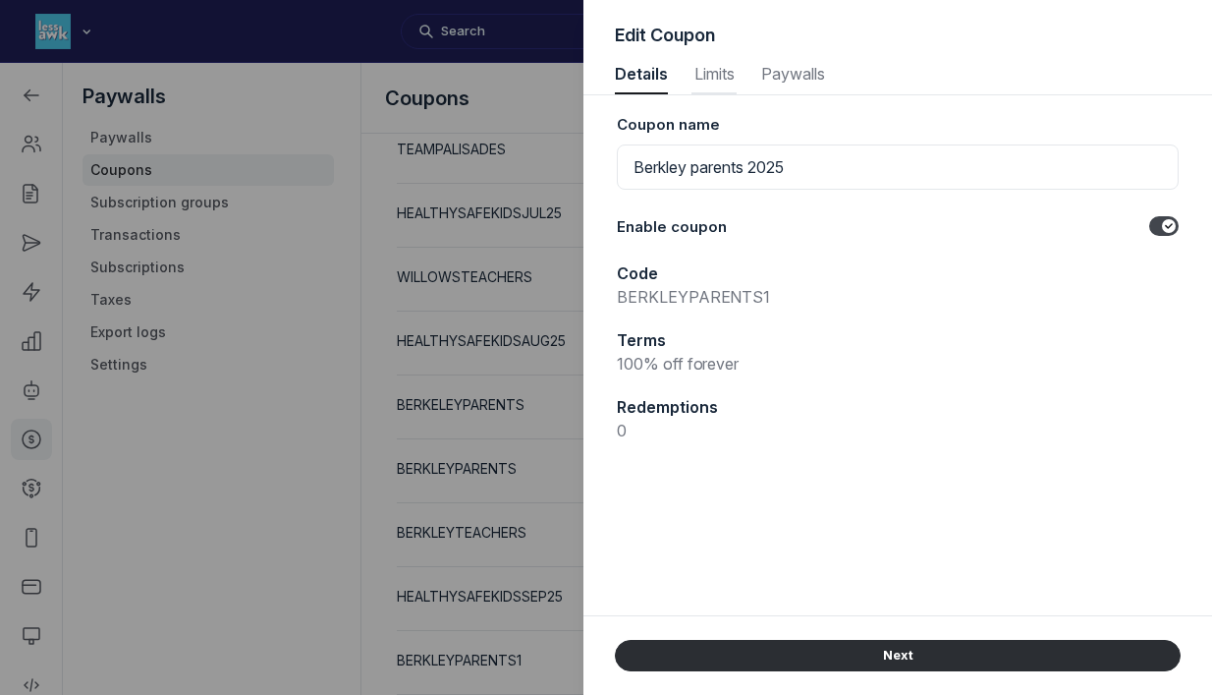
click at [719, 72] on span "Limits" at bounding box center [714, 74] width 45 height 16
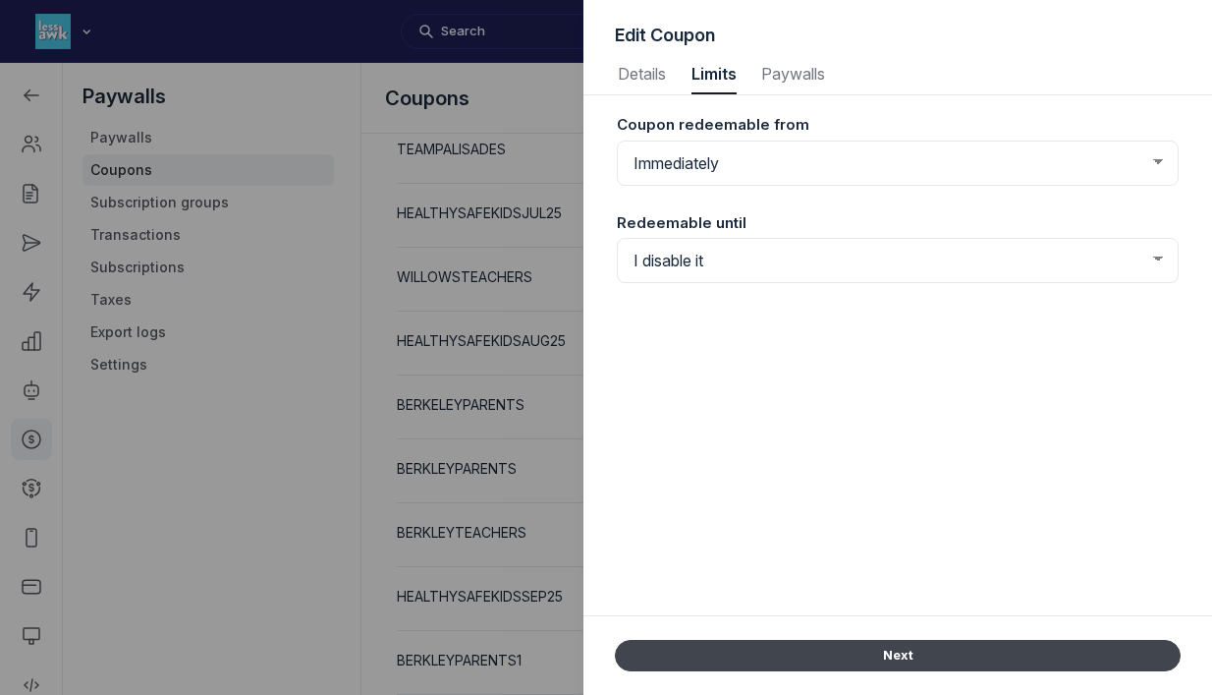
click at [814, 647] on button "Next" at bounding box center [898, 655] width 566 height 31
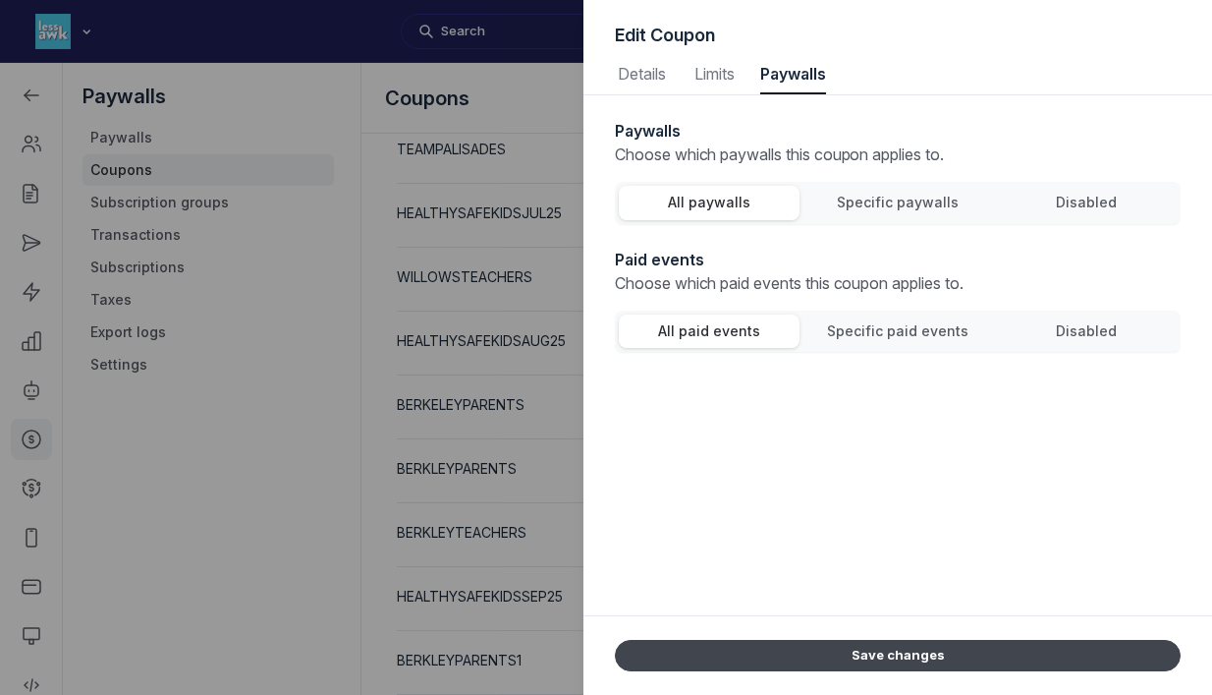
click at [814, 647] on button "Save changes" at bounding box center [898, 655] width 566 height 31
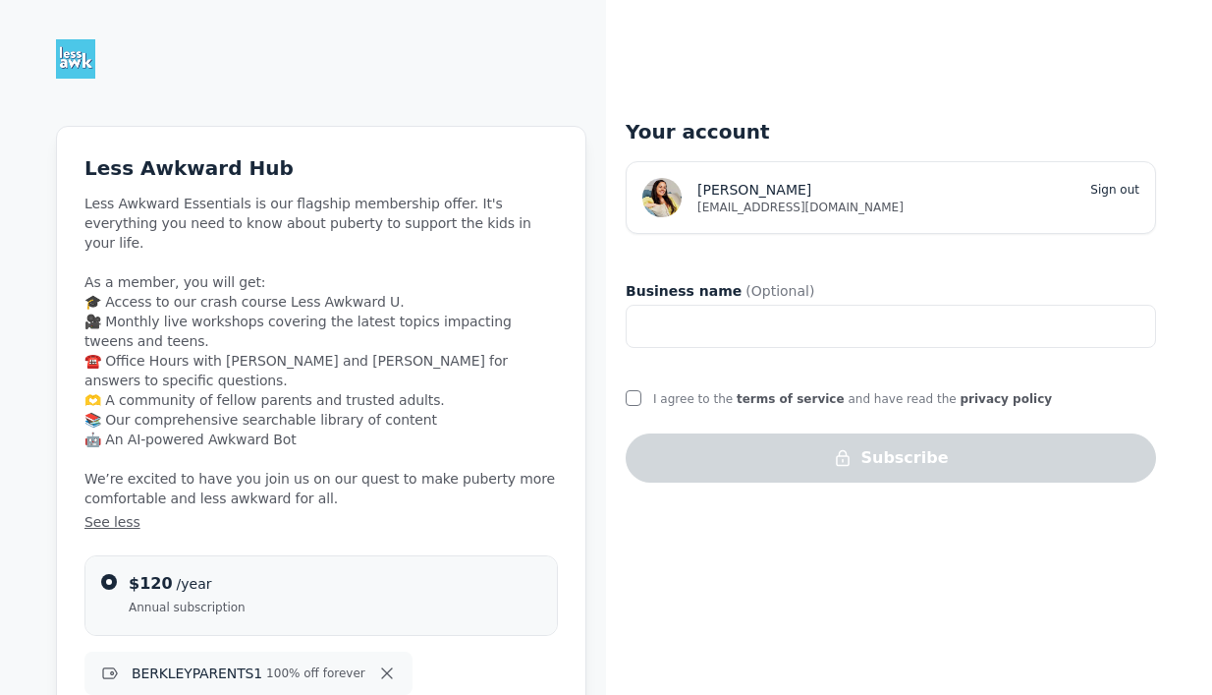
click at [961, 54] on div "Your account TF [PERSON_NAME] Sign out [EMAIL_ADDRESS][DOMAIN_NAME] Business na…" at bounding box center [891, 241] width 531 height 482
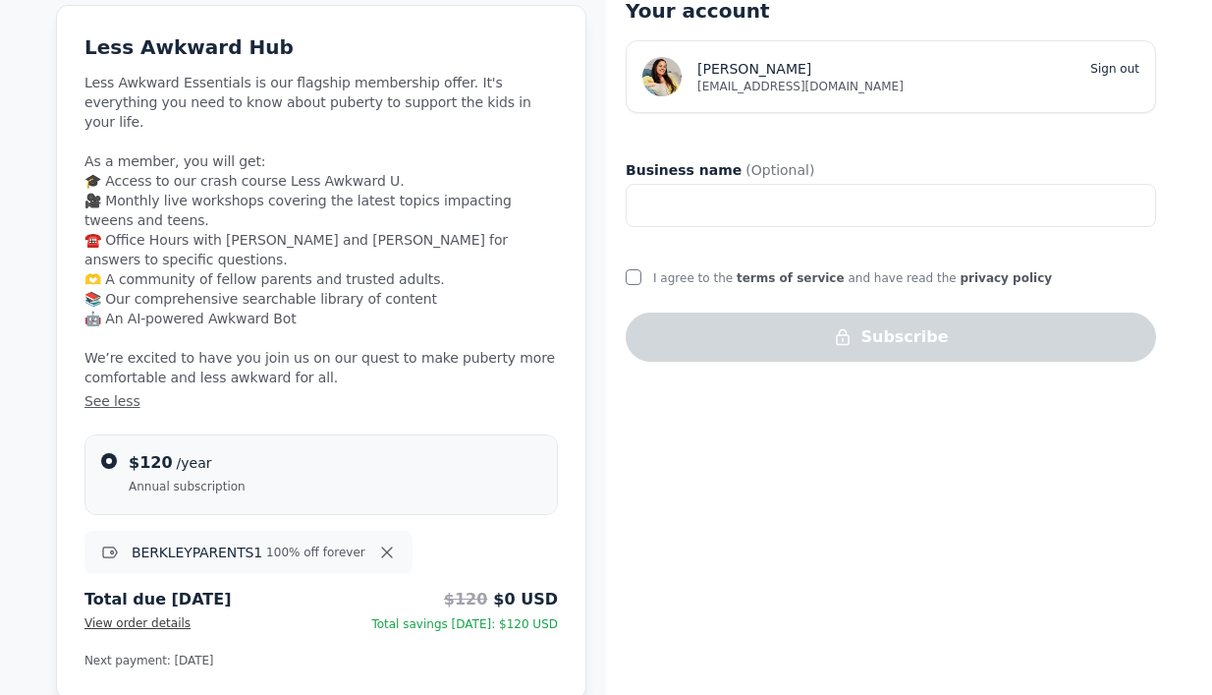
scroll to position [125, 0]
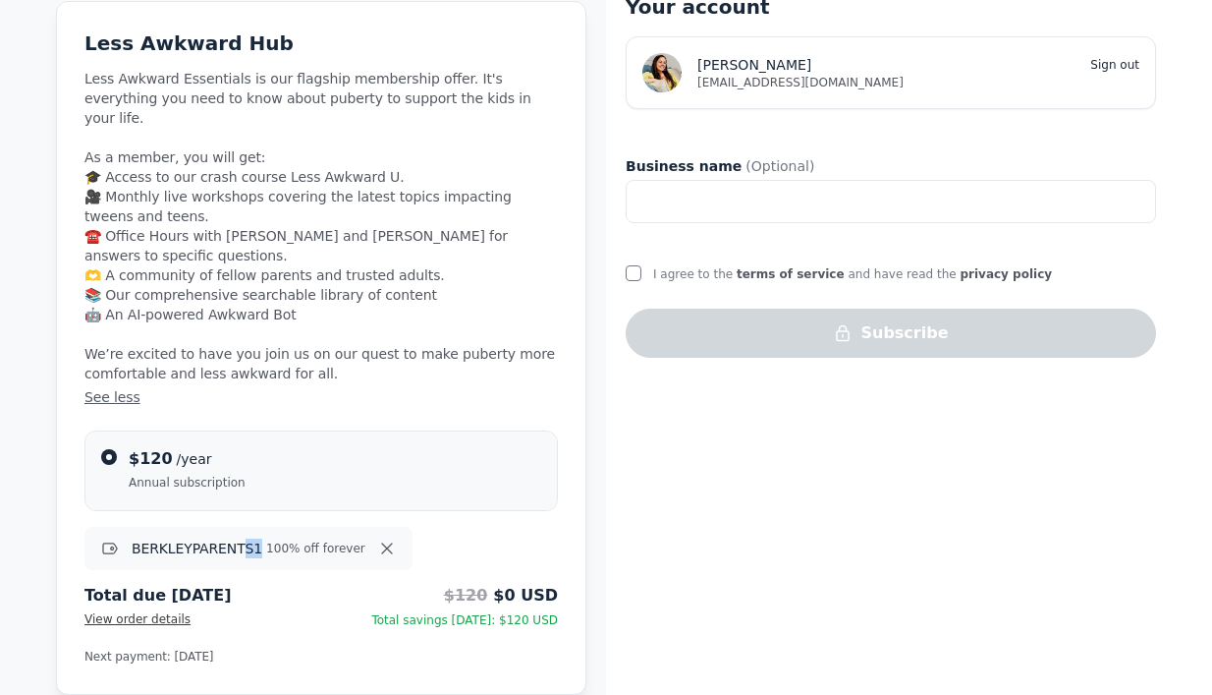
drag, startPoint x: 254, startPoint y: 511, endPoint x: 239, endPoint y: 507, distance: 16.2
click at [239, 538] on p "BERKLEYPARENTS1" at bounding box center [197, 548] width 131 height 20
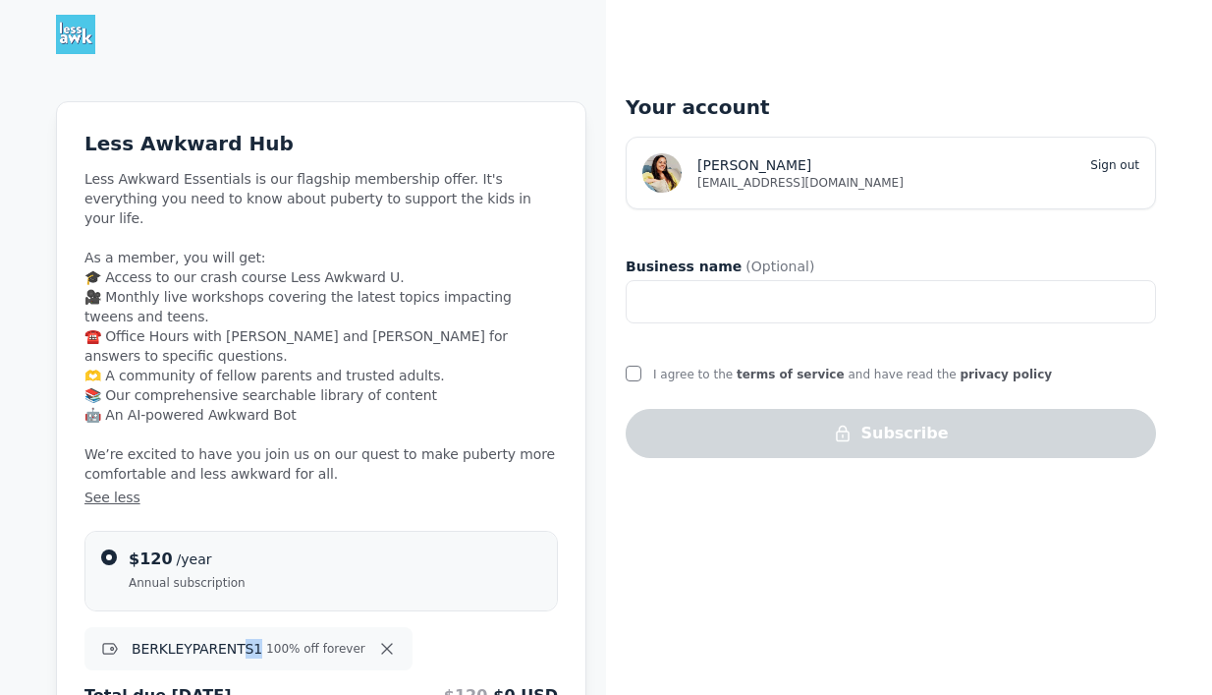
scroll to position [0, 0]
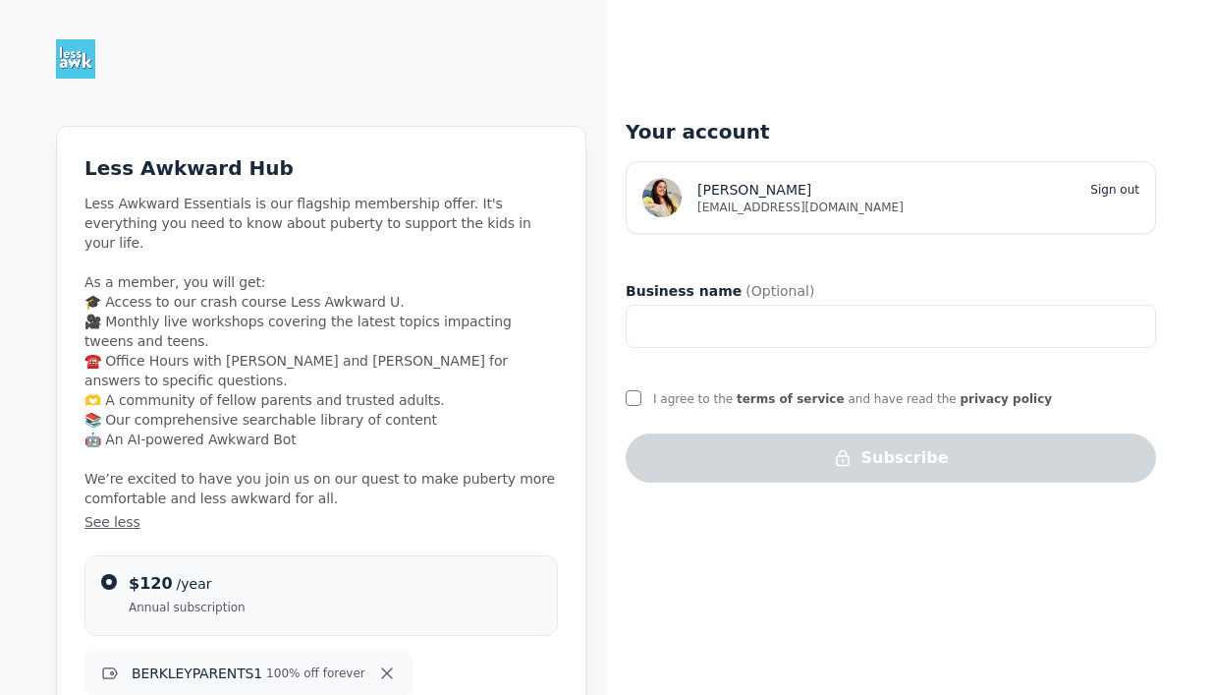
click at [677, 289] on span "Business name" at bounding box center [684, 291] width 116 height 20
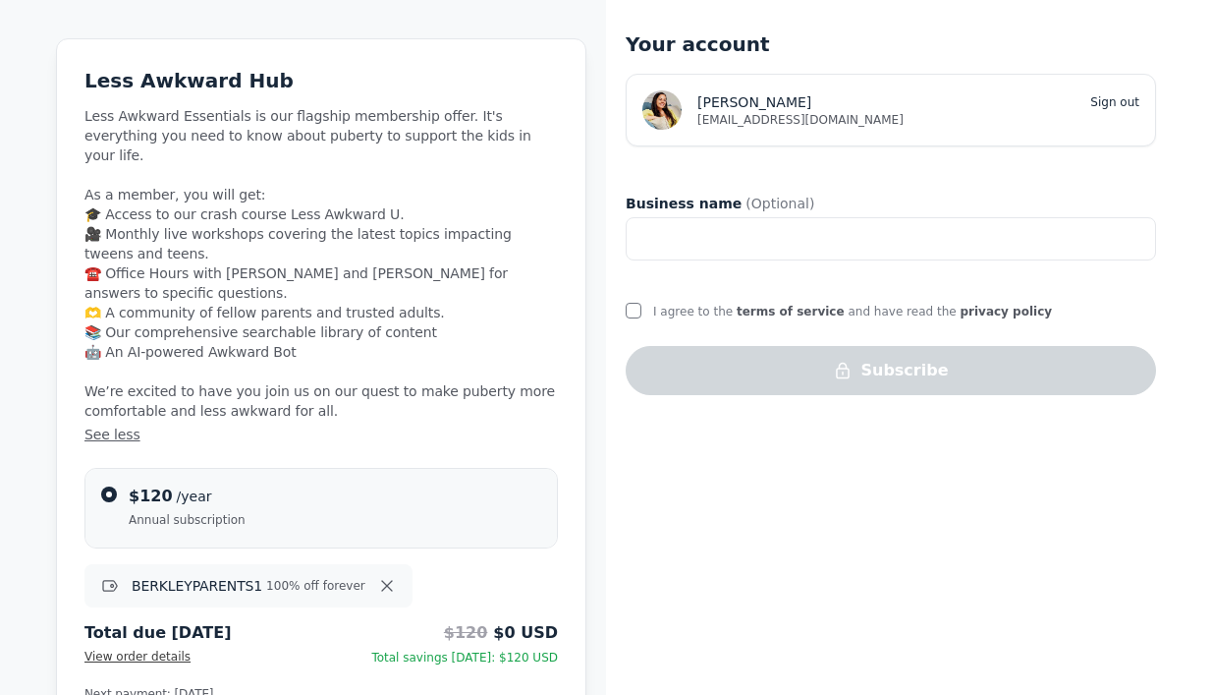
scroll to position [88, 0]
click at [379, 573] on icon "button" at bounding box center [387, 585] width 20 height 24
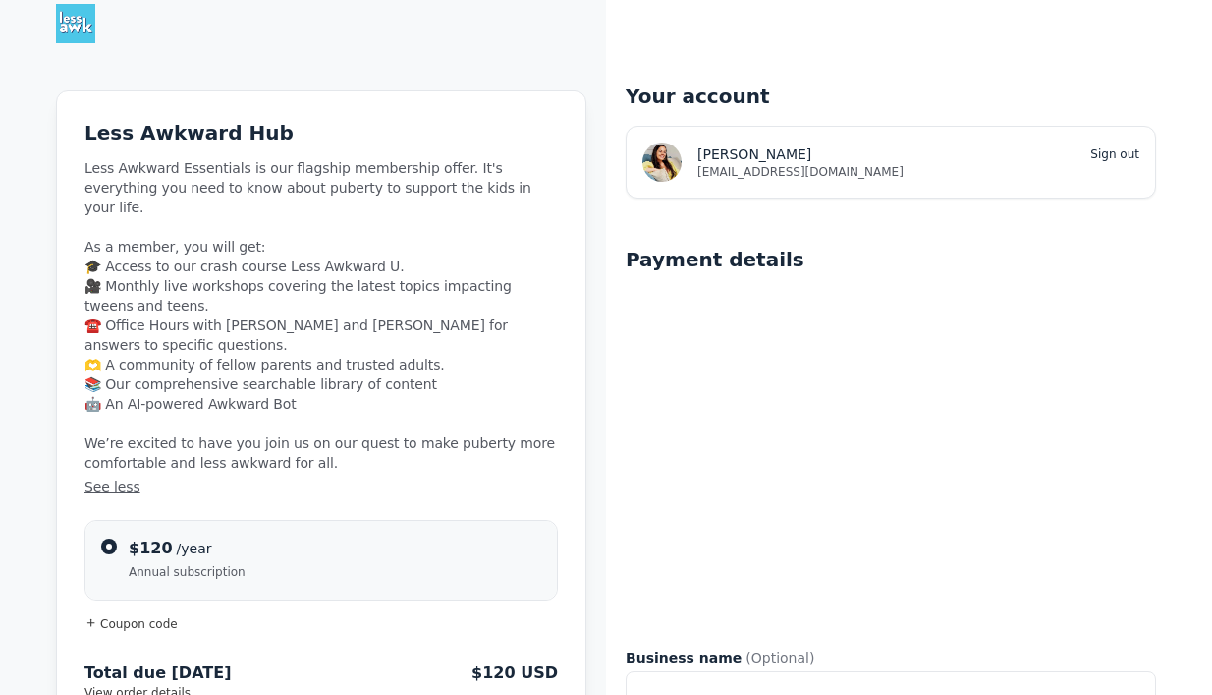
scroll to position [16, 0]
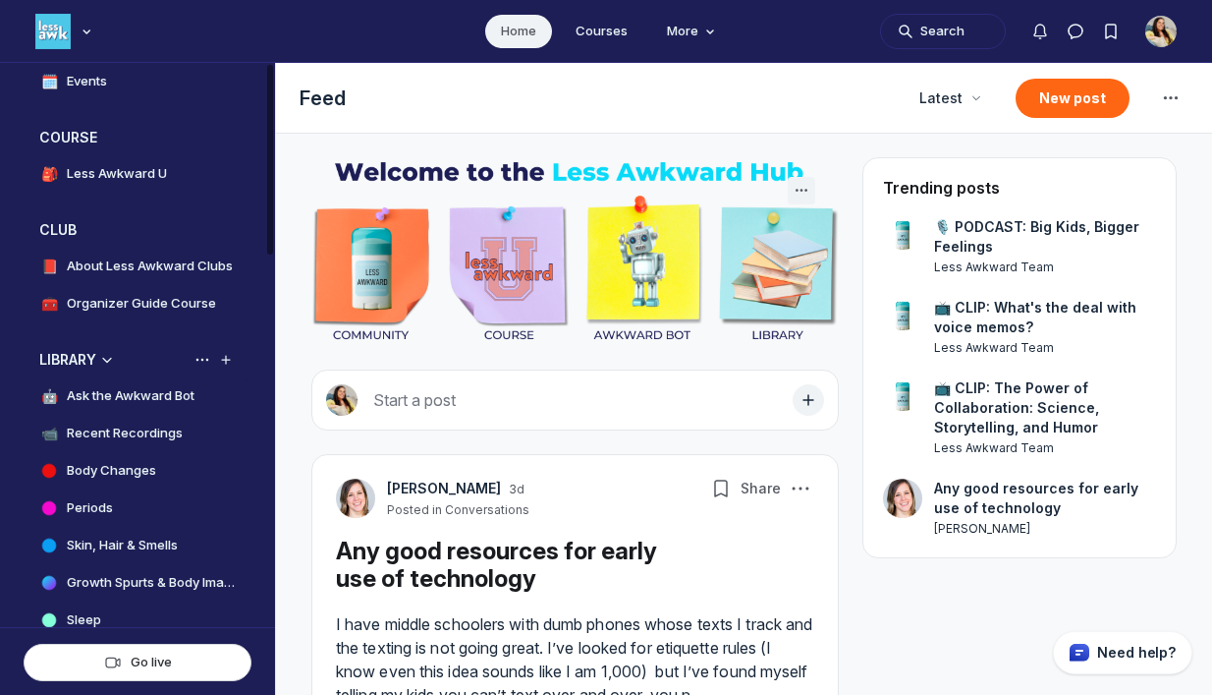
scroll to position [319, 0]
click at [164, 388] on h4 "Ask the Awkward Bot" at bounding box center [131, 395] width 128 height 20
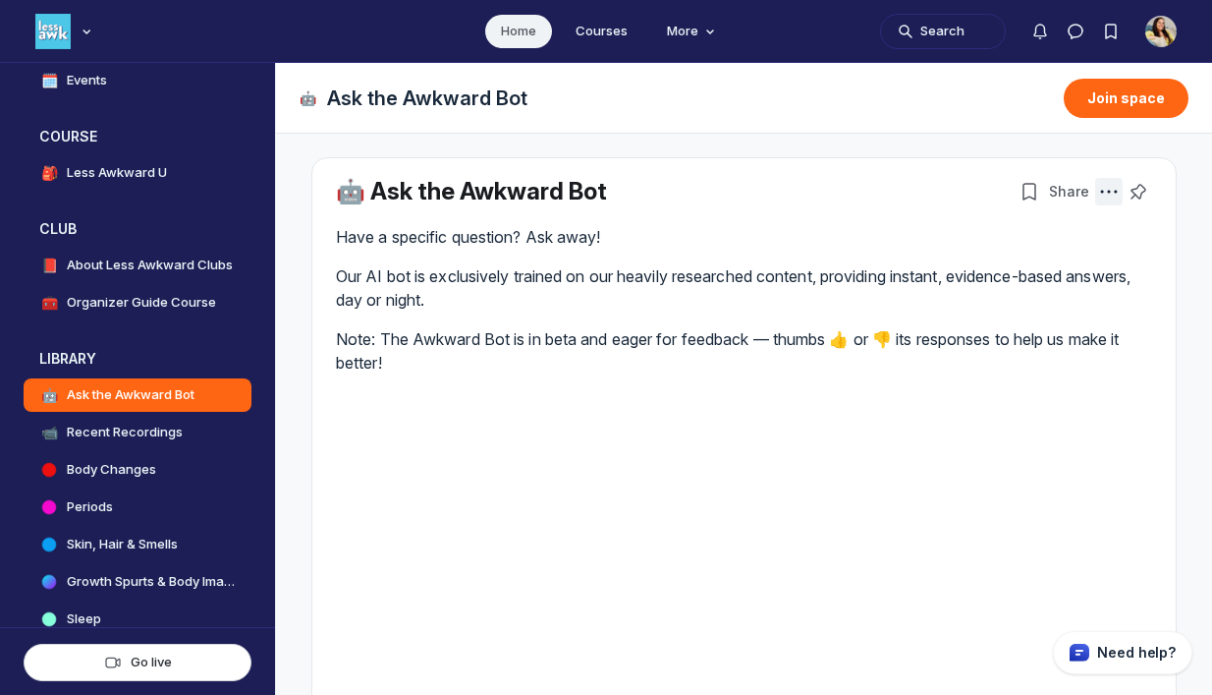
click at [1114, 191] on use "Post actions" at bounding box center [1109, 191] width 17 height 3
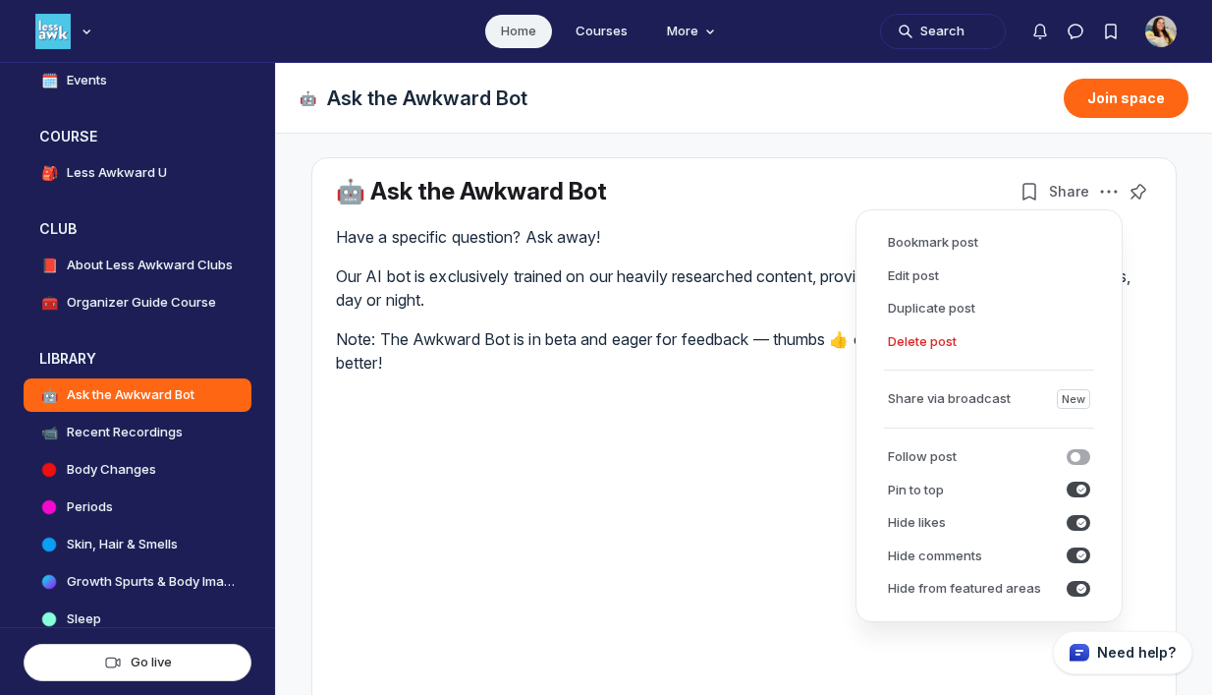
drag, startPoint x: 922, startPoint y: 271, endPoint x: 424, endPoint y: 367, distance: 506.4
click at [710, 275] on body "Home Courses More Search TF L Less Awkward Hub Feed WELCOME 📍 Start Here ❓ FAQs…" at bounding box center [606, 347] width 1212 height 695
click at [447, 334] on p "Note: The Awkward Bot is in beta and eager for feedback — thumbs 👍 or 👎 its res…" at bounding box center [744, 350] width 816 height 47
click at [688, 302] on p "Our AI bot is exclusively trained on our heavily researched content, providing …" at bounding box center [744, 287] width 816 height 47
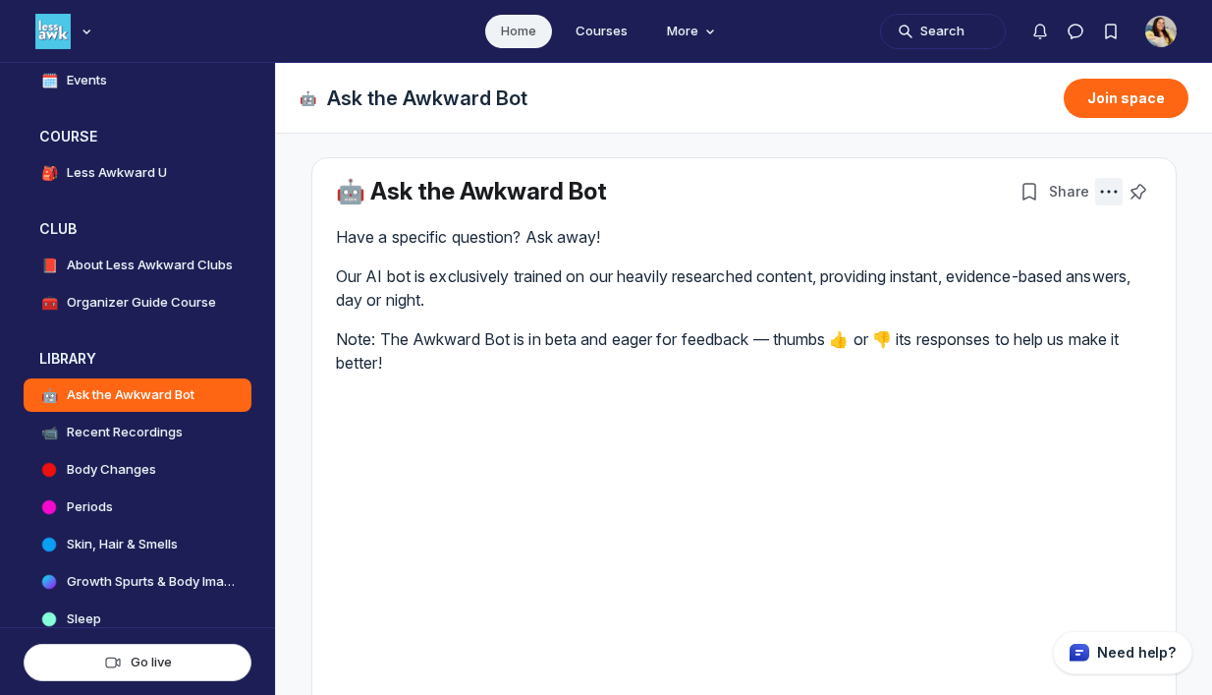
click at [1108, 191] on use "Post actions" at bounding box center [1109, 191] width 17 height 3
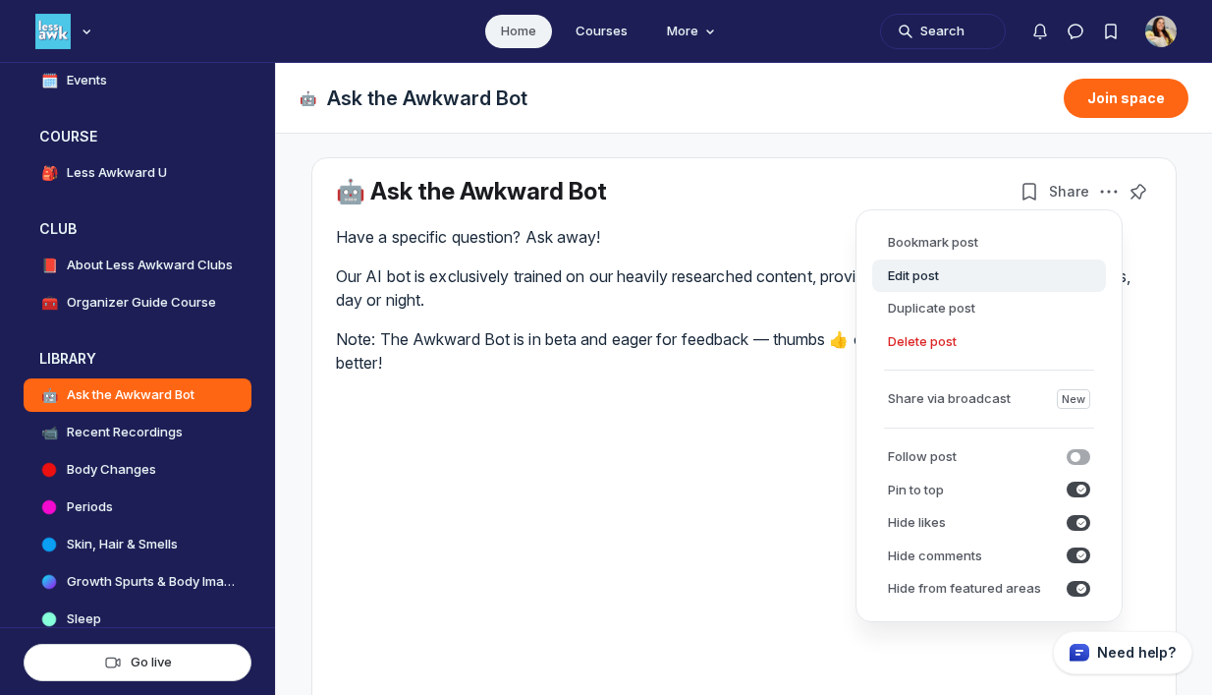
click at [965, 286] on button "Edit post" at bounding box center [989, 275] width 234 height 33
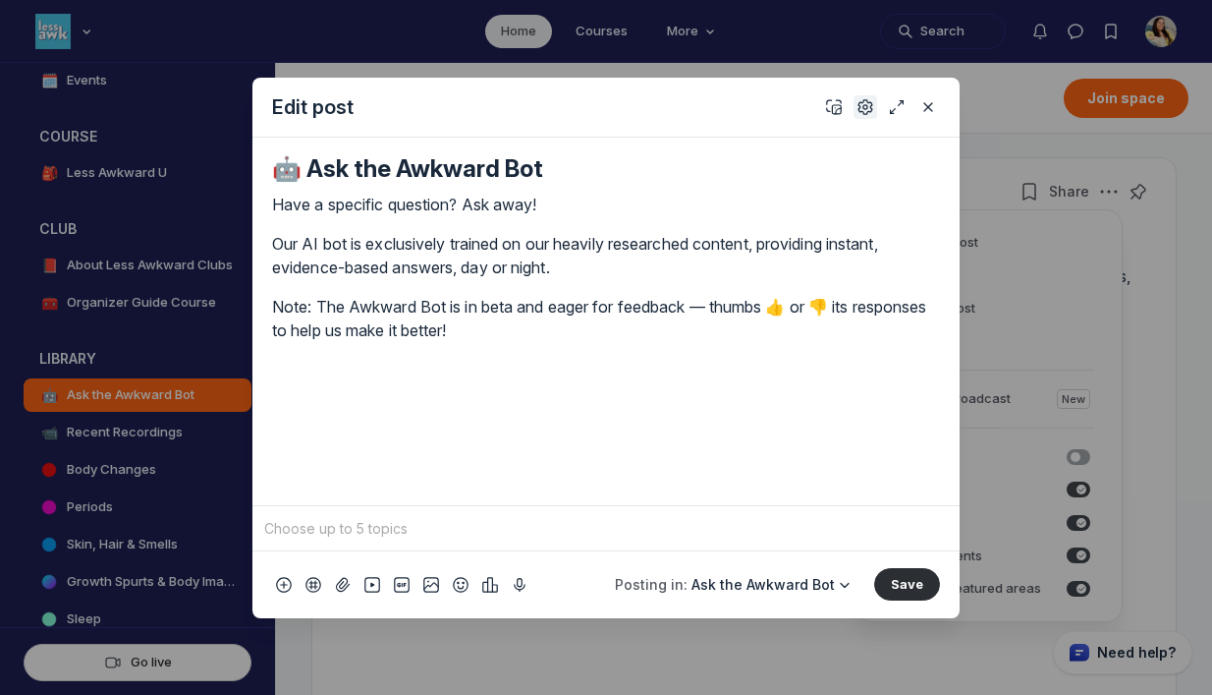
click at [855, 98] on button "Settings" at bounding box center [866, 107] width 24 height 24
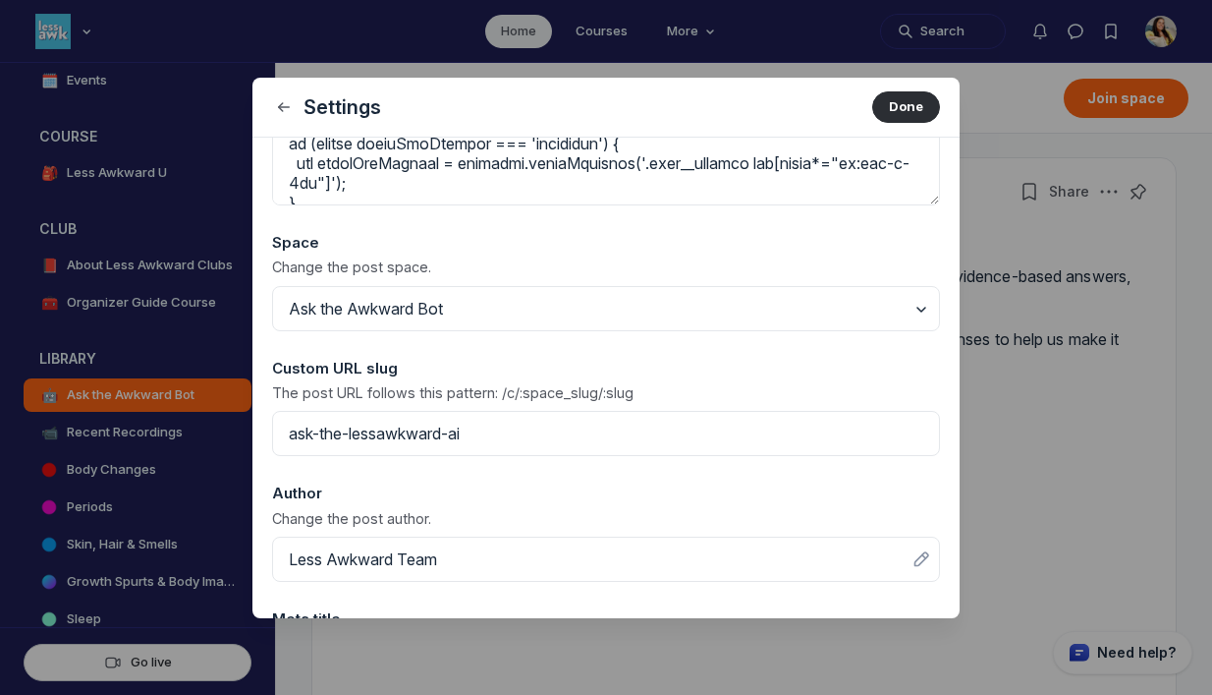
scroll to position [423, 0]
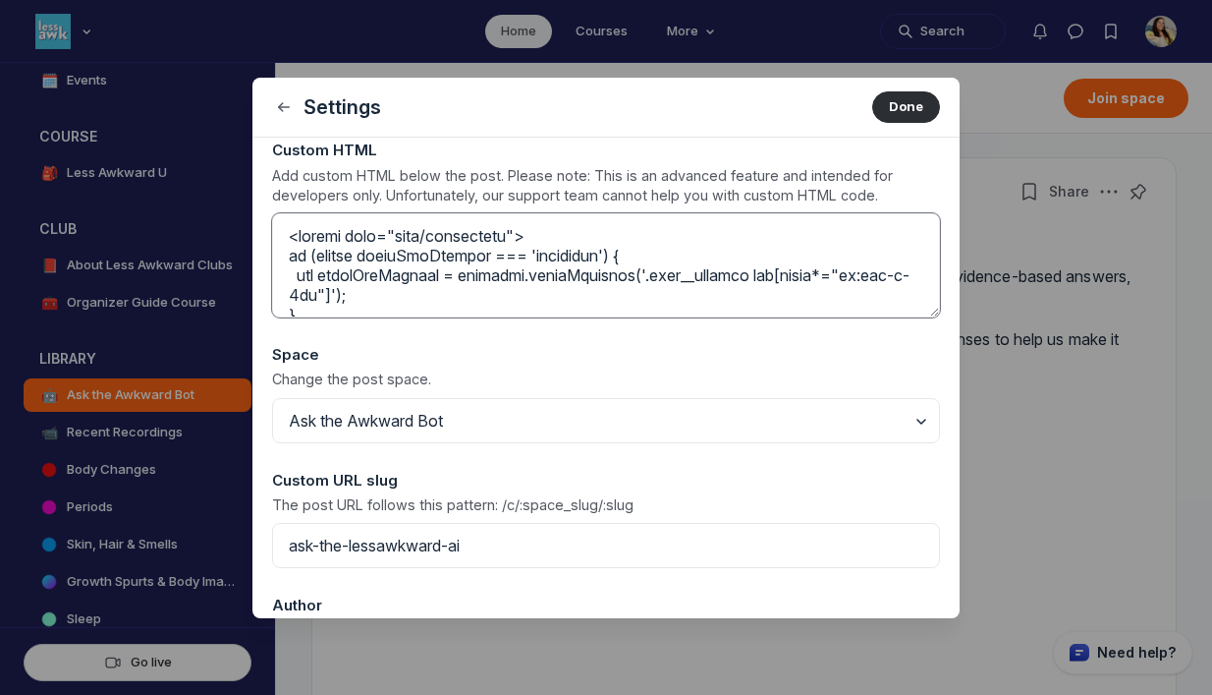
click at [499, 265] on textarea at bounding box center [606, 265] width 668 height 104
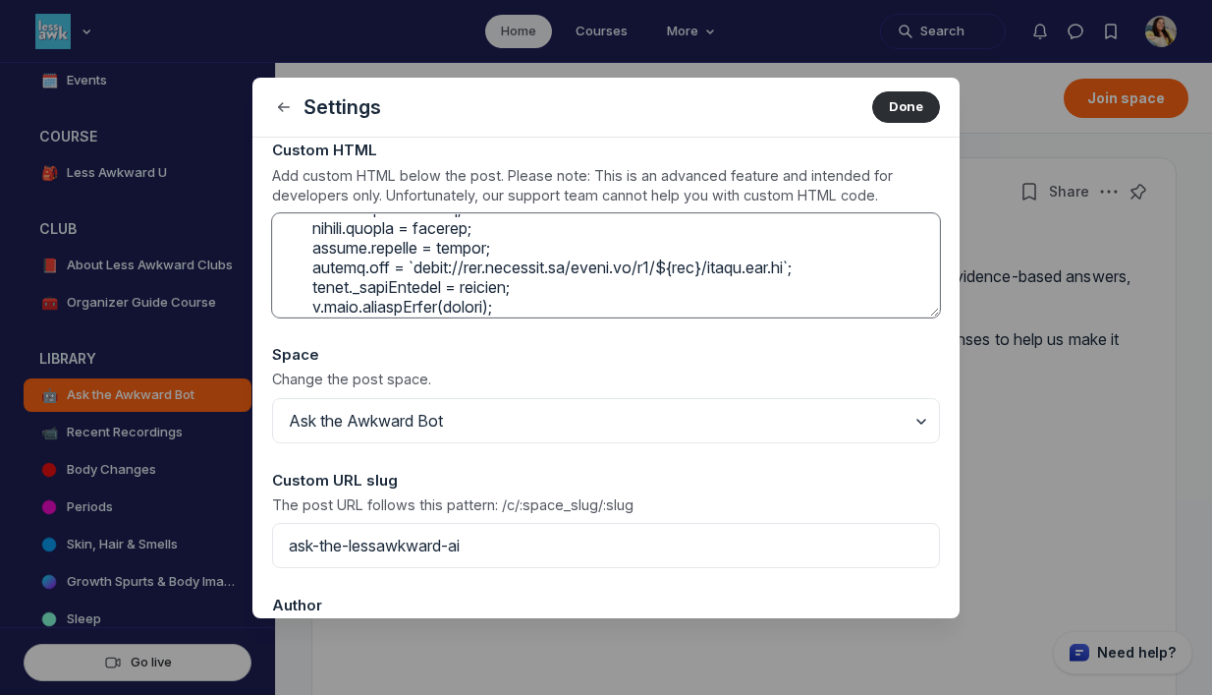
scroll to position [524, 0]
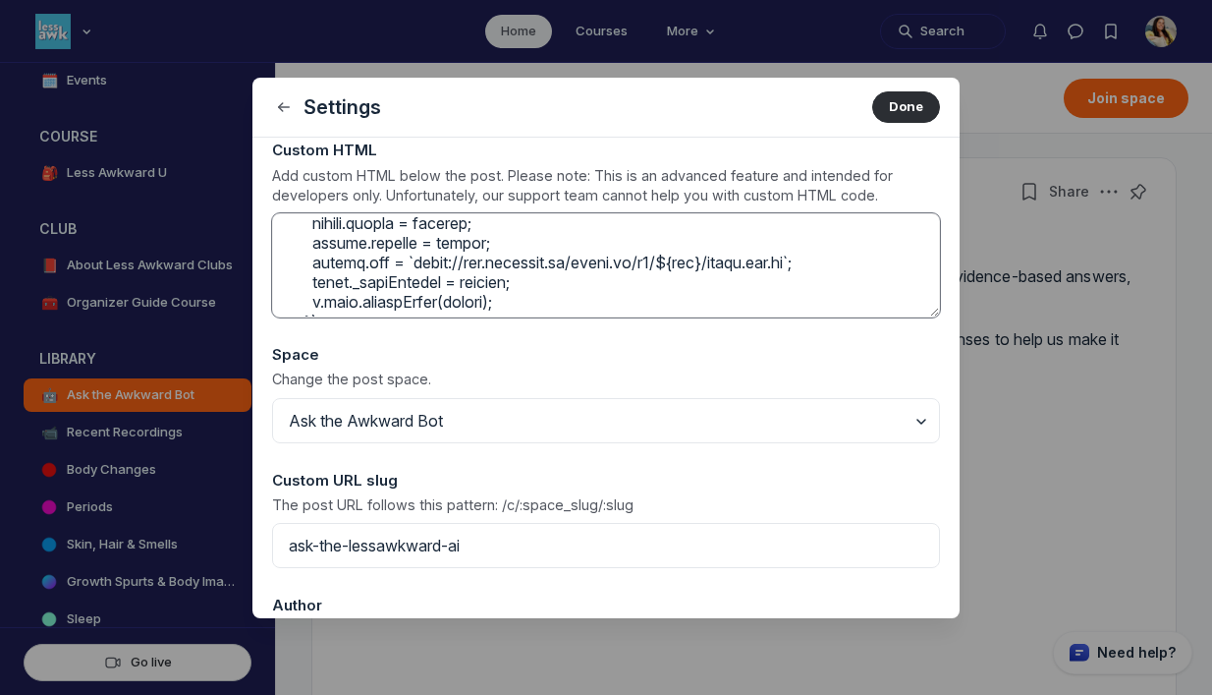
drag, startPoint x: 409, startPoint y: 265, endPoint x: 659, endPoint y: 270, distance: 250.6
click at [659, 270] on textarea at bounding box center [606, 265] width 668 height 104
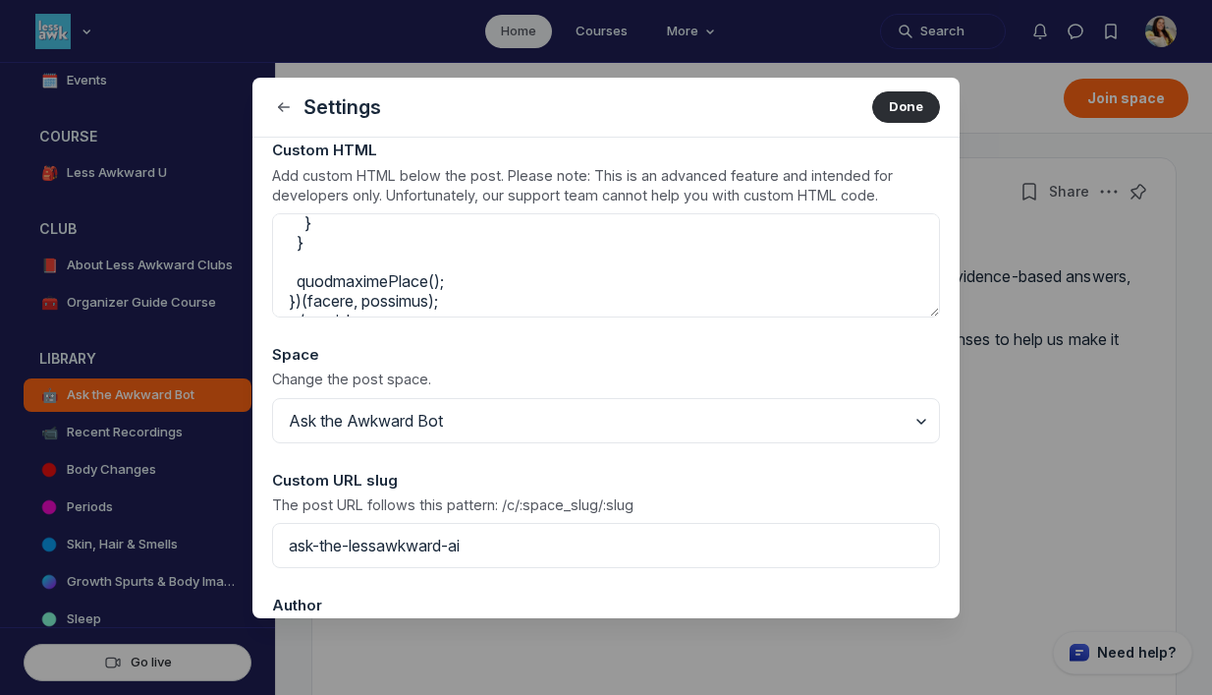
scroll to position [884, 0]
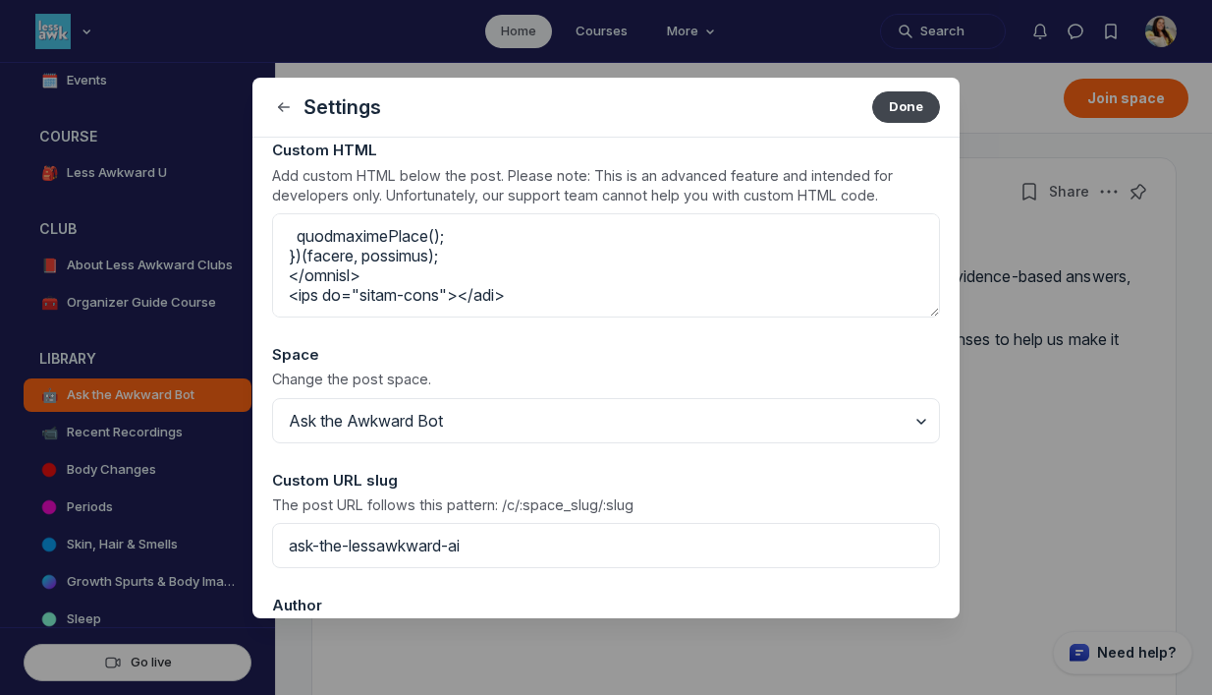
click at [902, 103] on button "Done" at bounding box center [906, 106] width 68 height 31
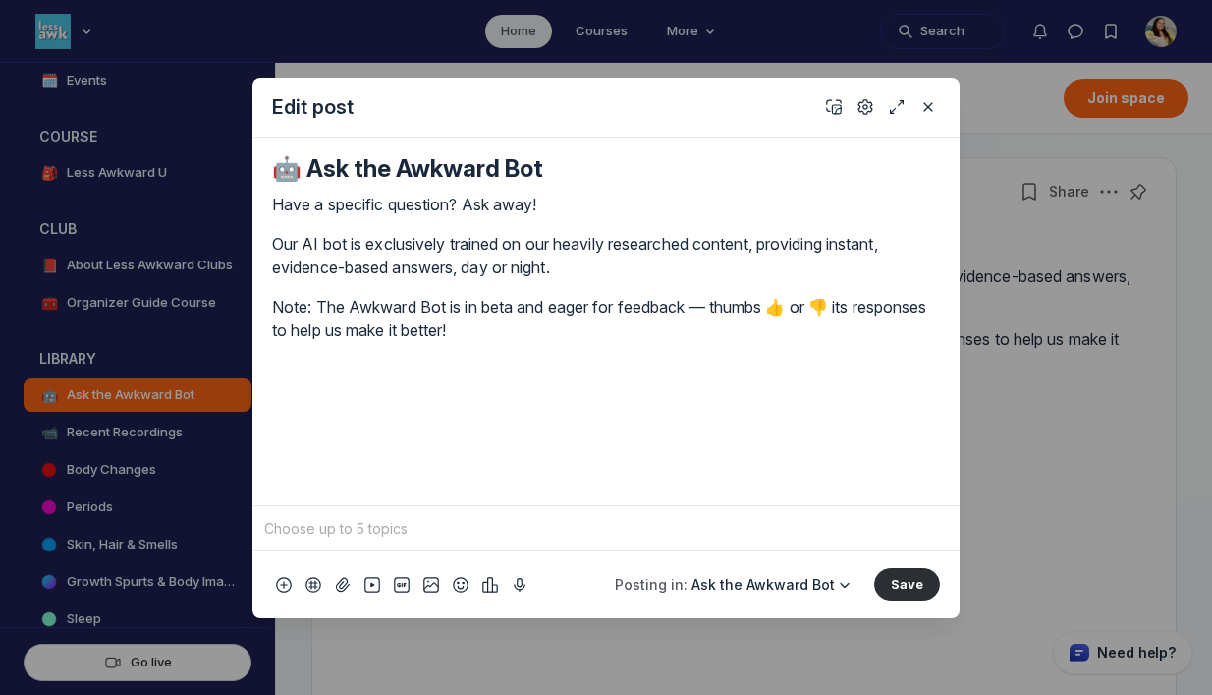
click at [1033, 142] on div at bounding box center [606, 347] width 1212 height 695
click at [926, 108] on use "Close" at bounding box center [929, 107] width 8 height 8
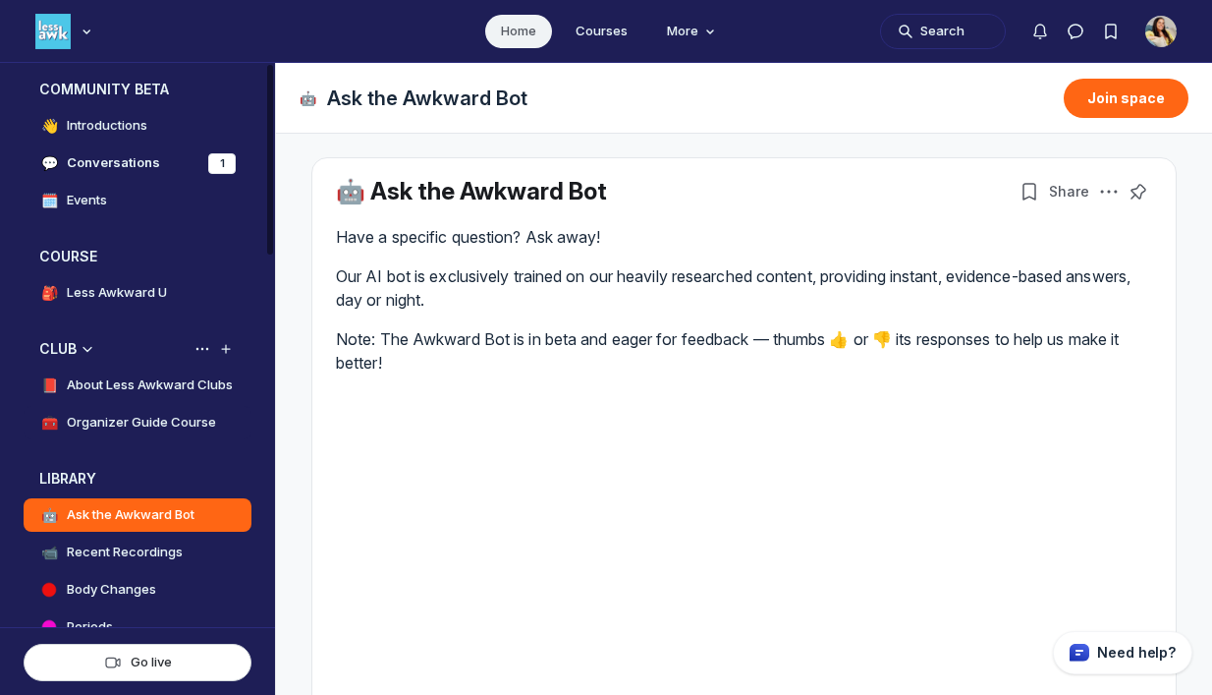
scroll to position [55, 0]
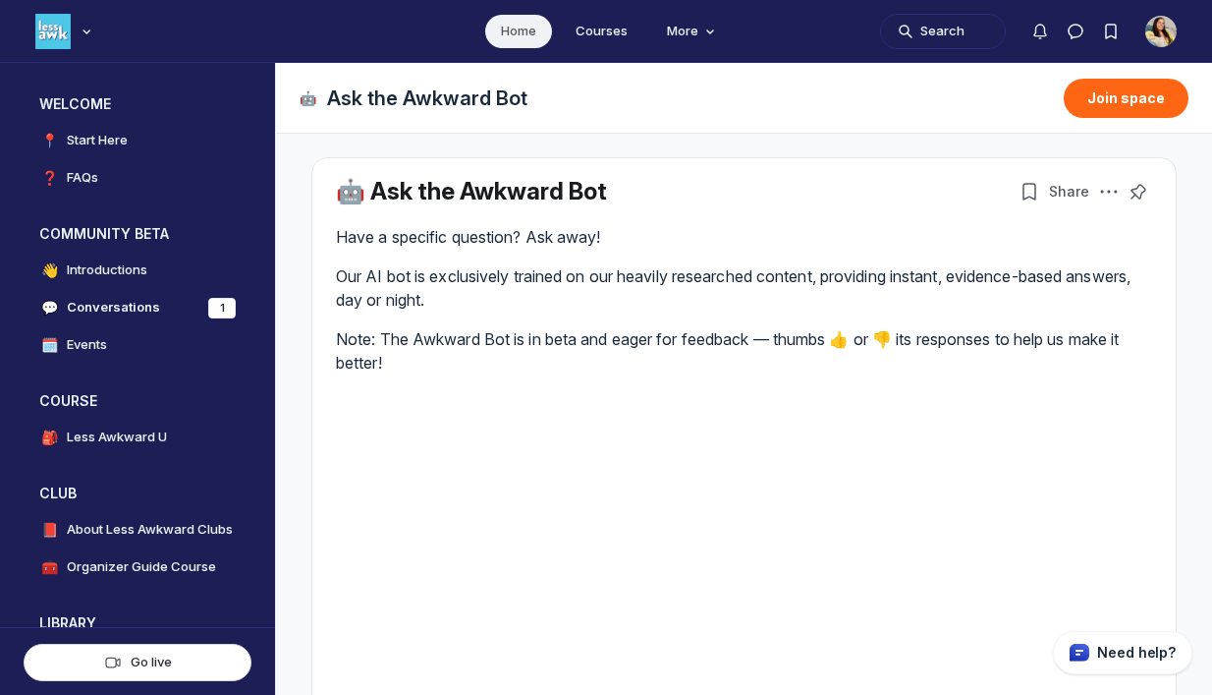
click at [693, 10] on ul "Home Courses More" at bounding box center [606, 31] width 1212 height 62
click at [690, 36] on span "More" at bounding box center [693, 32] width 53 height 20
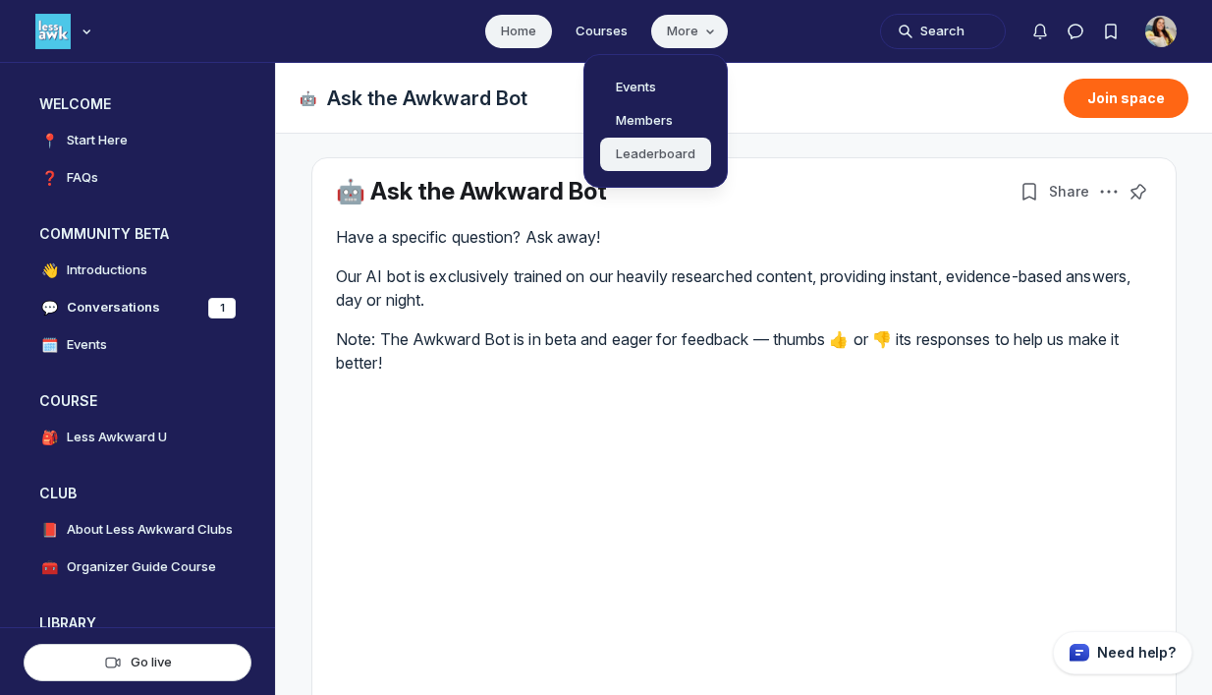
click at [676, 142] on link "Leaderboard" at bounding box center [655, 154] width 111 height 33
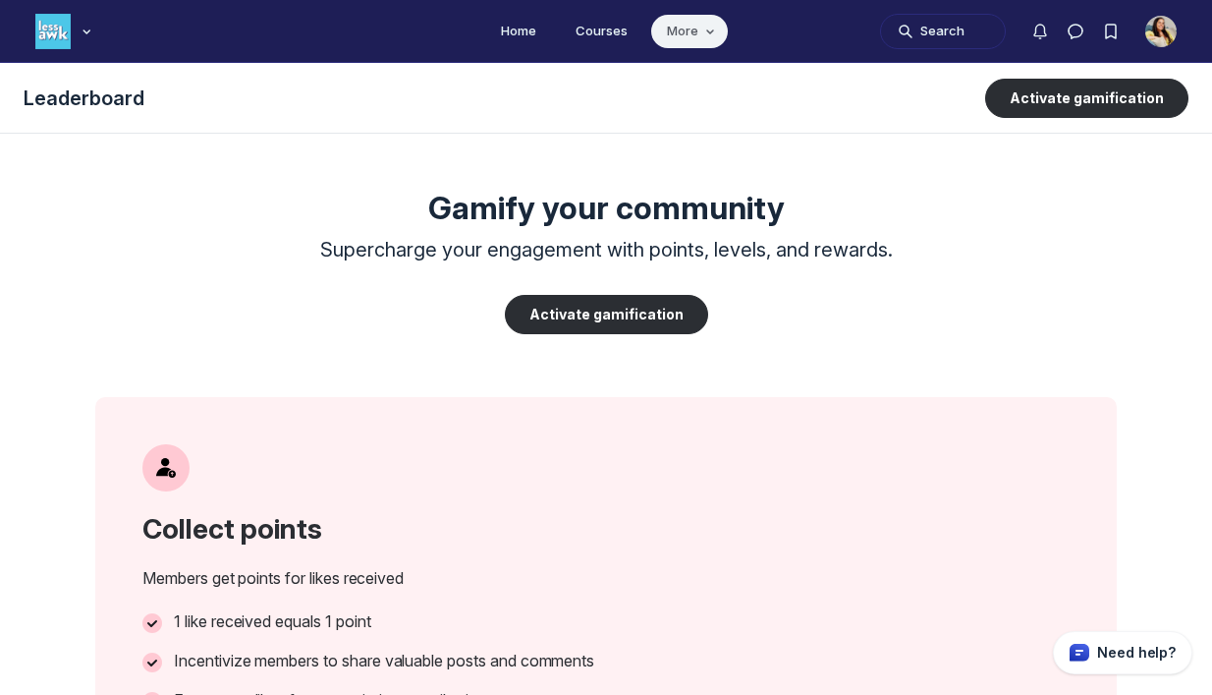
click at [698, 39] on span "More" at bounding box center [693, 32] width 53 height 20
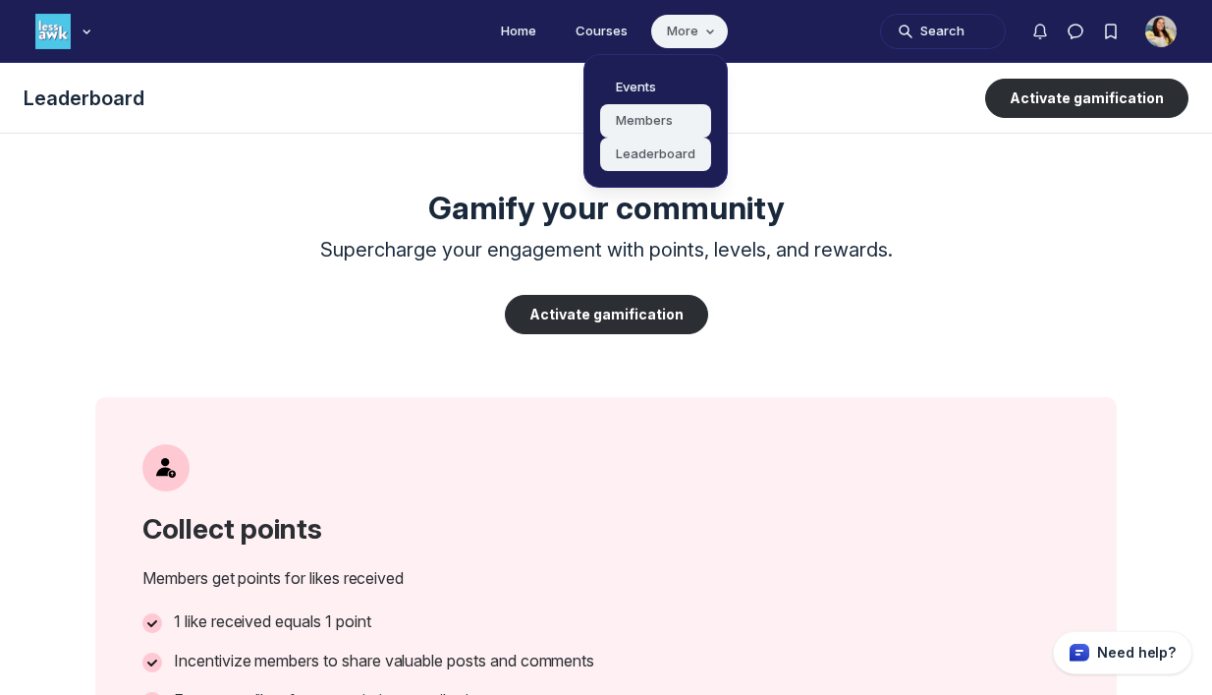
click at [661, 121] on link "Members" at bounding box center [655, 120] width 111 height 33
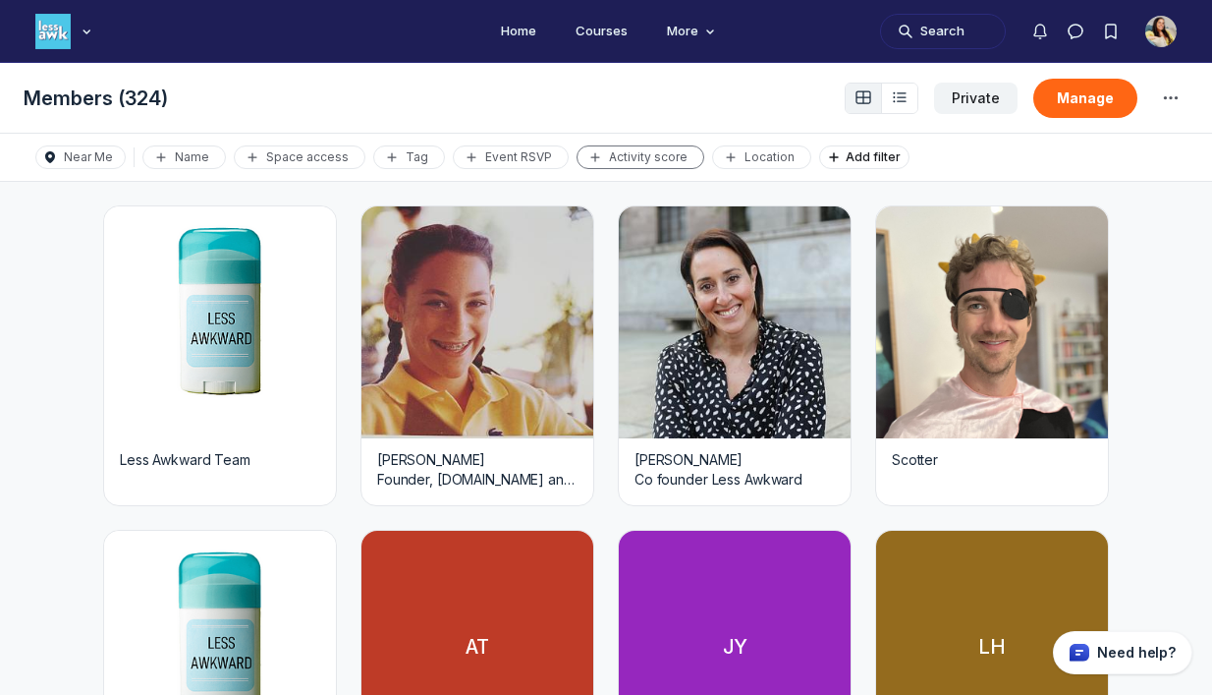
click at [654, 157] on div "Activity score" at bounding box center [641, 157] width 110 height 16
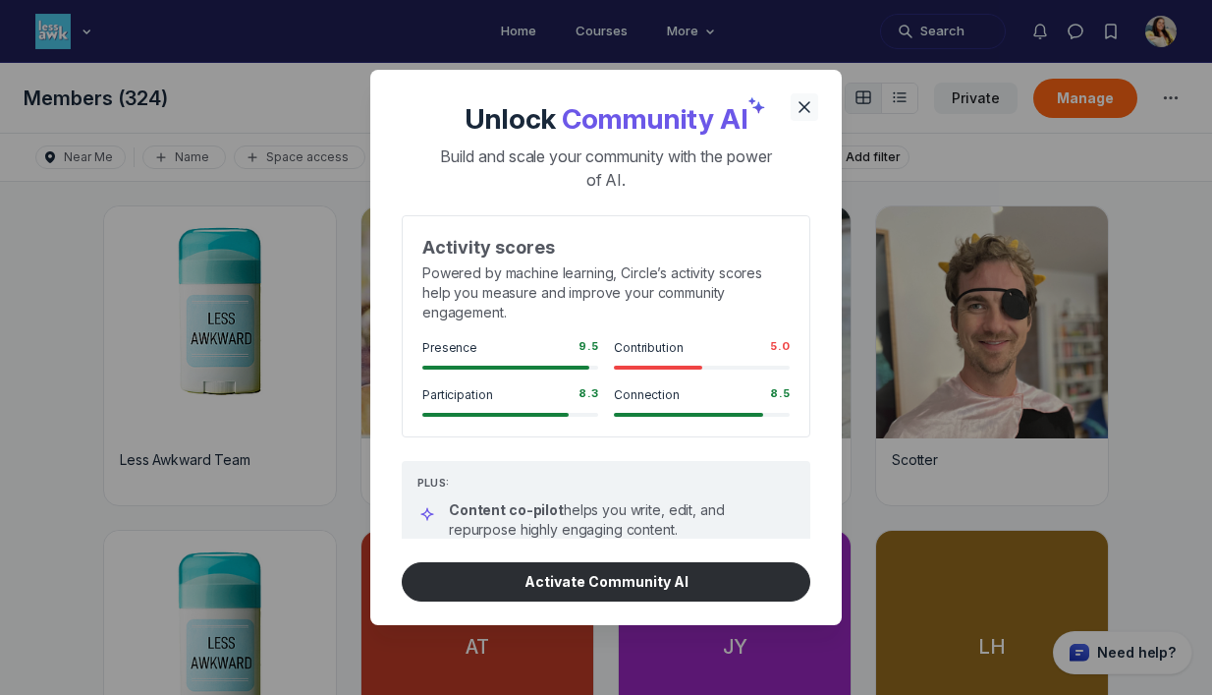
click at [806, 93] on button "Close" at bounding box center [805, 107] width 28 height 28
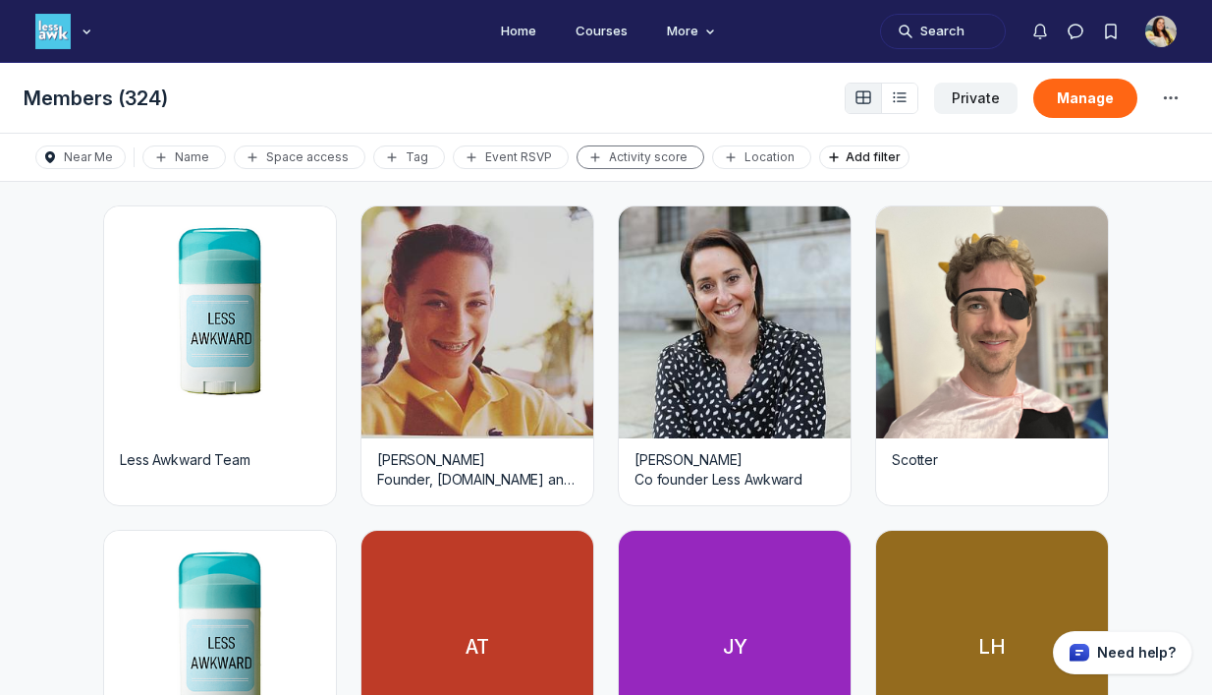
click at [672, 157] on div "Activity score" at bounding box center [641, 157] width 110 height 16
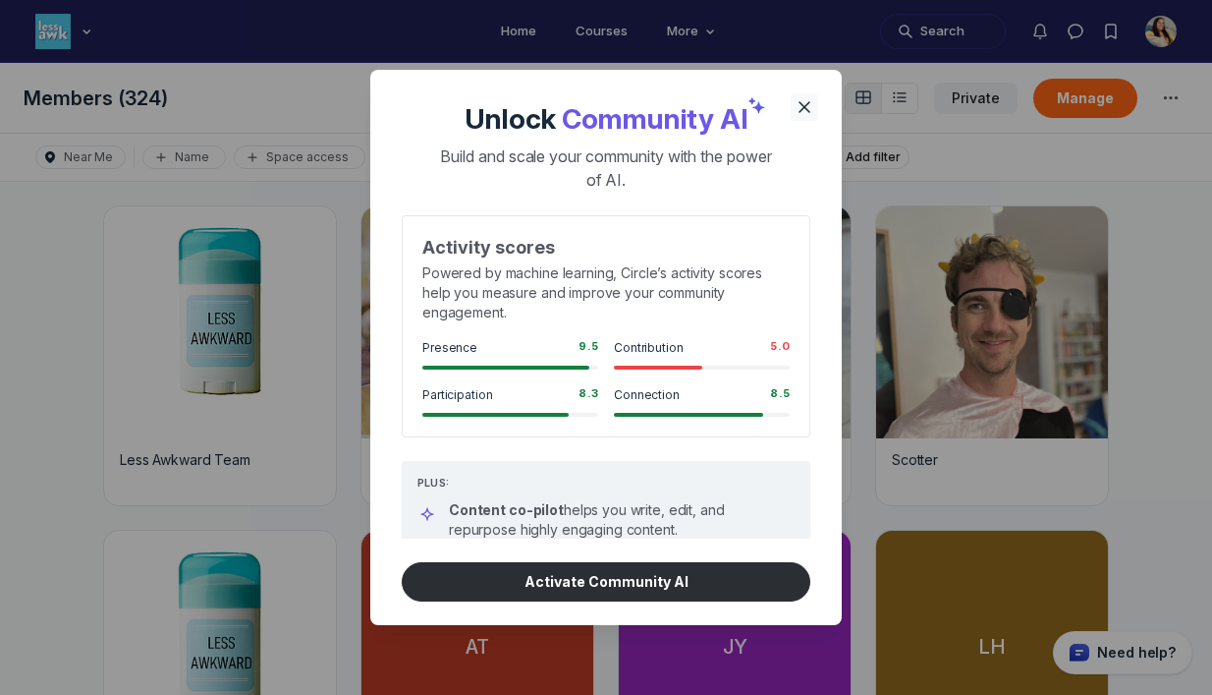
click at [801, 107] on icon "Close" at bounding box center [805, 107] width 20 height 20
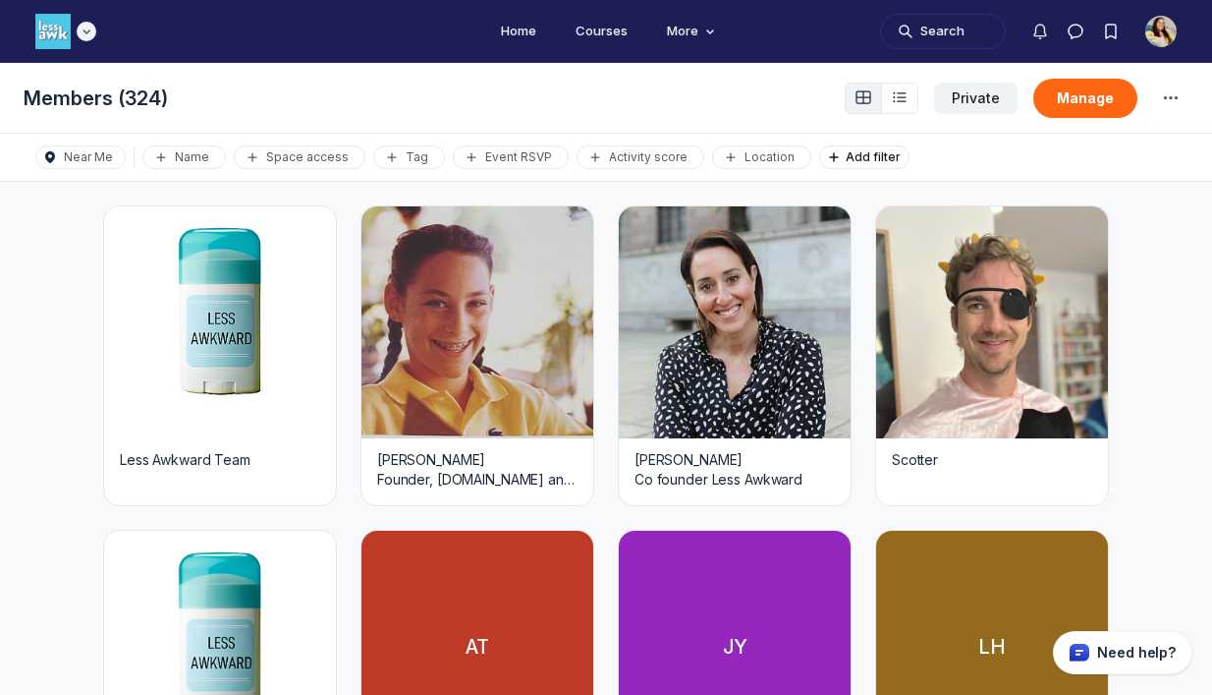
click at [72, 34] on div "Main navigation bar" at bounding box center [65, 31] width 61 height 35
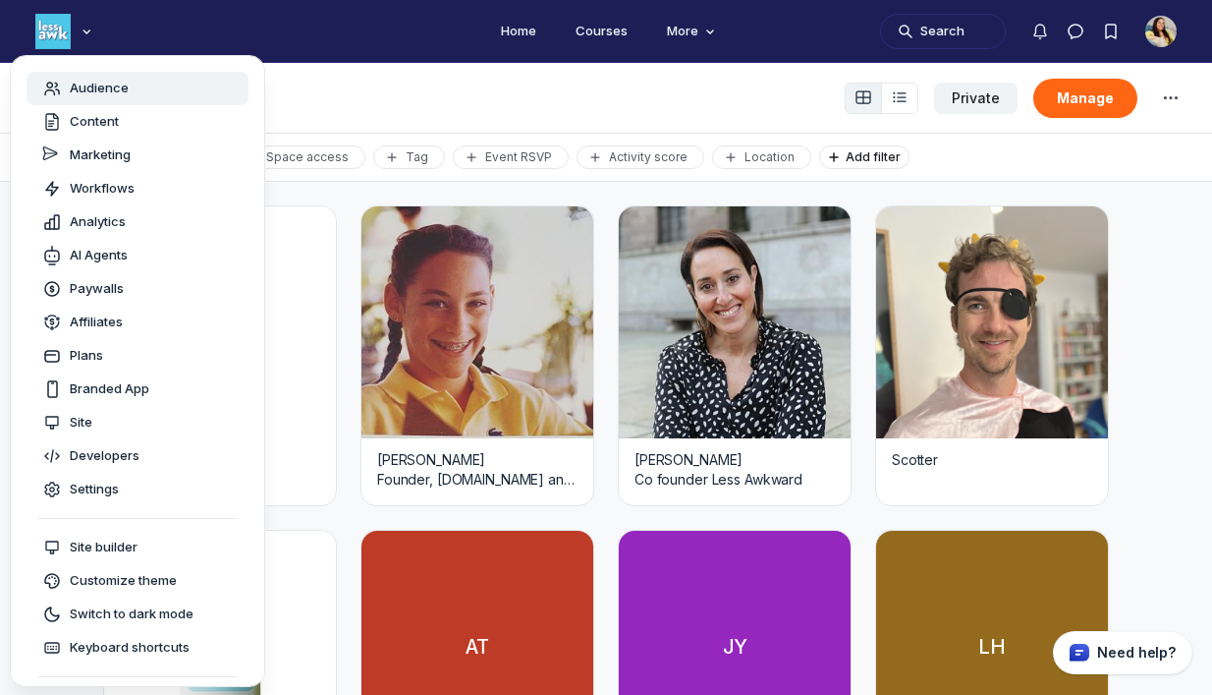
click at [92, 97] on div "Audience" at bounding box center [85, 89] width 86 height 20
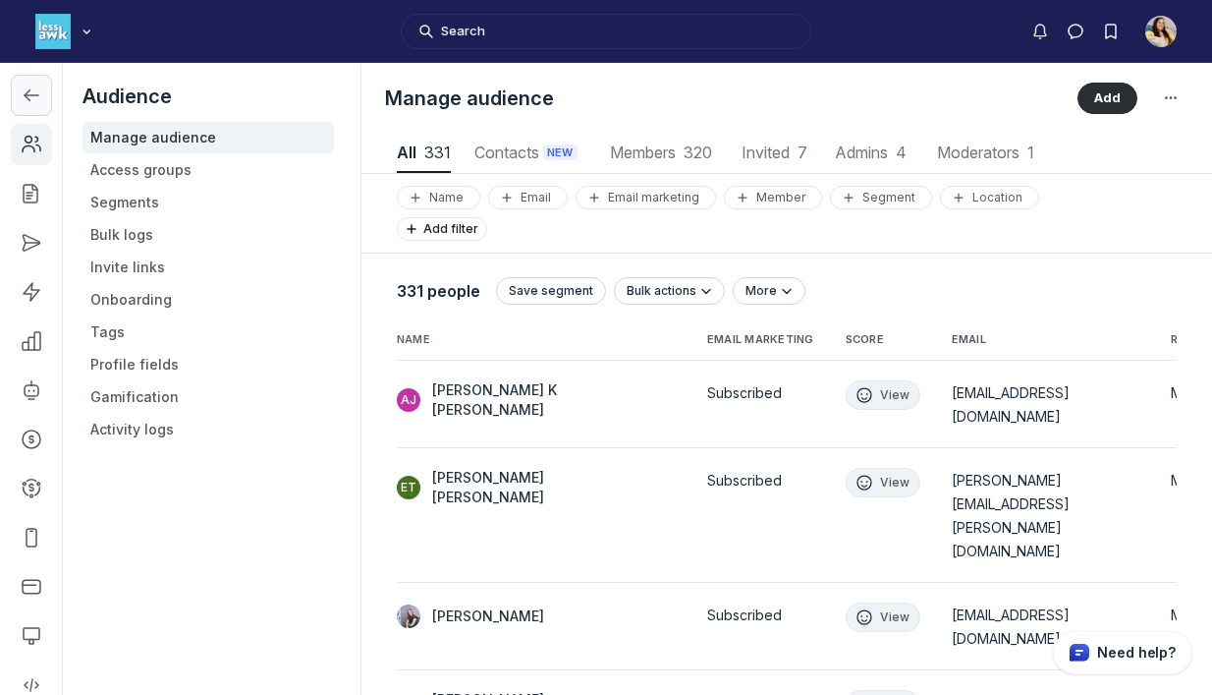
scroll to position [2655, 6000]
click at [32, 88] on icon "Left Sidebar" at bounding box center [32, 95] width 20 height 20
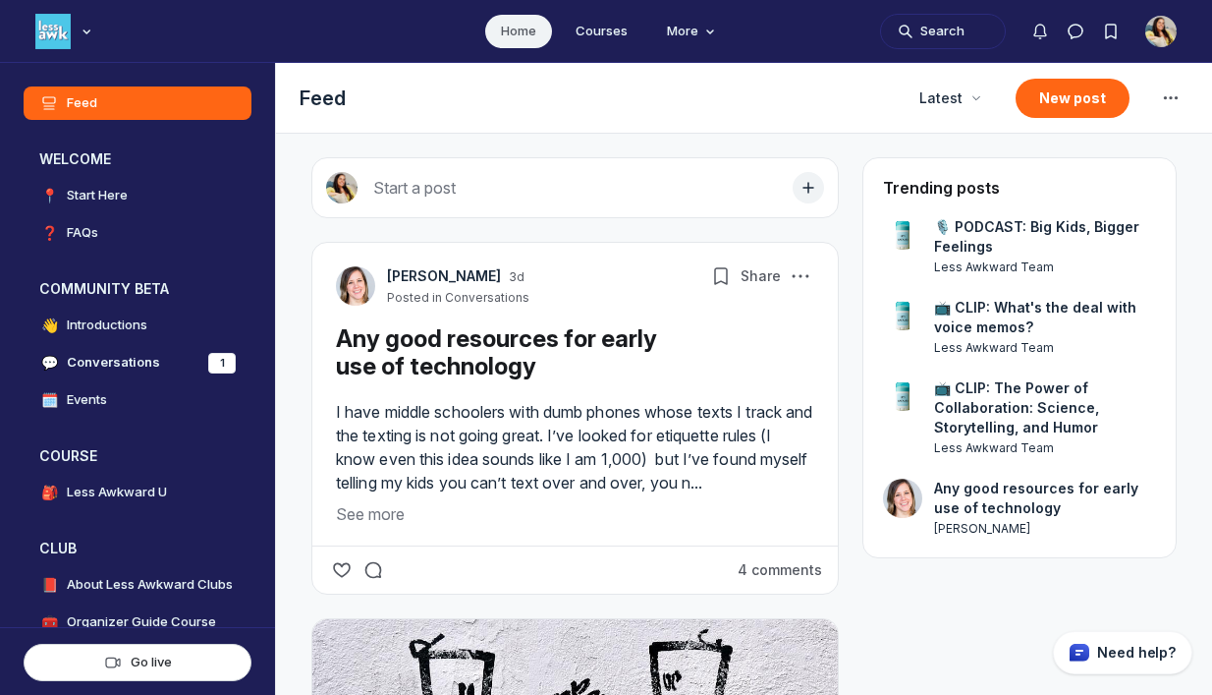
scroll to position [5021, 3763]
